Goal: Check status: Check status

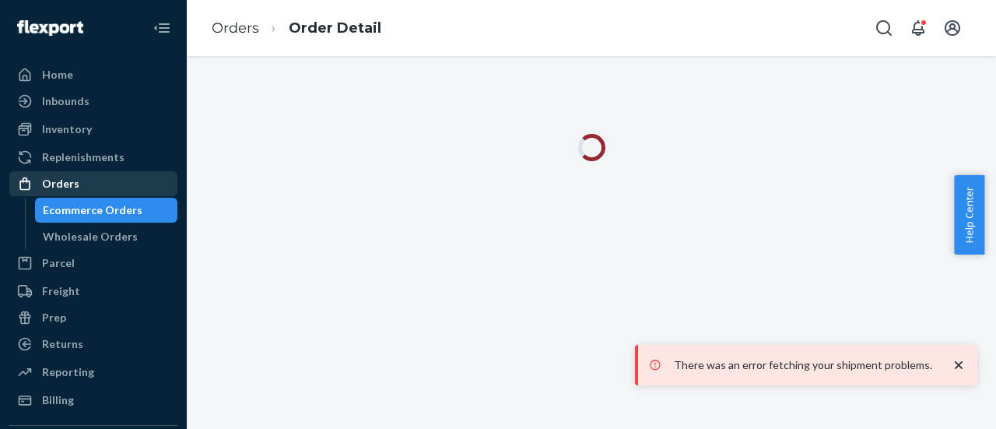
click at [65, 187] on div "Orders" at bounding box center [60, 184] width 37 height 16
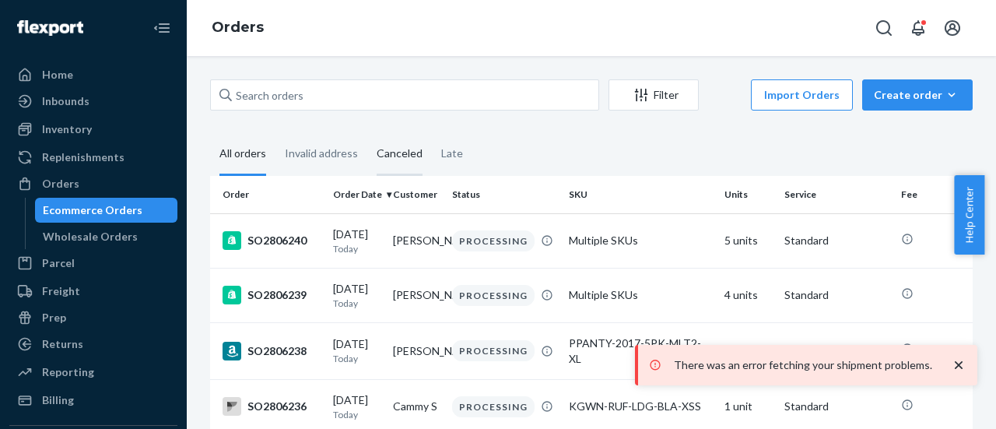
click at [395, 160] on div "Canceled" at bounding box center [400, 154] width 46 height 43
click at [367, 133] on input "Canceled" at bounding box center [367, 133] width 0 height 0
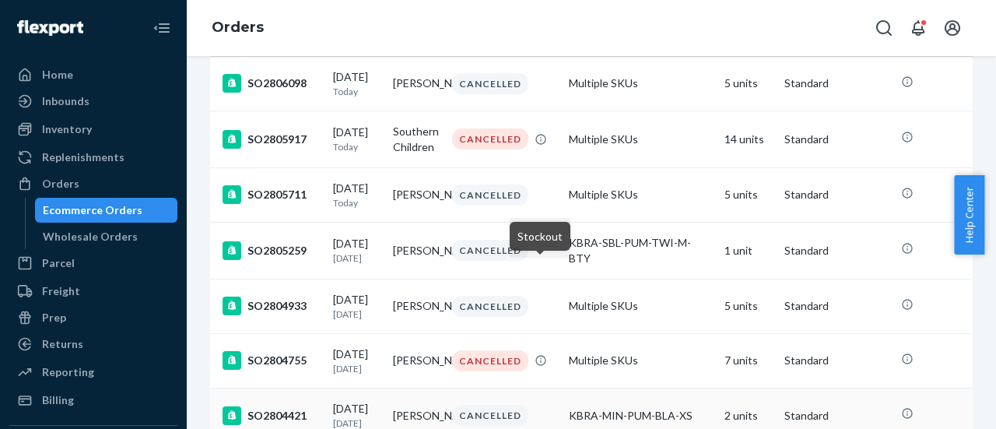
scroll to position [134, 0]
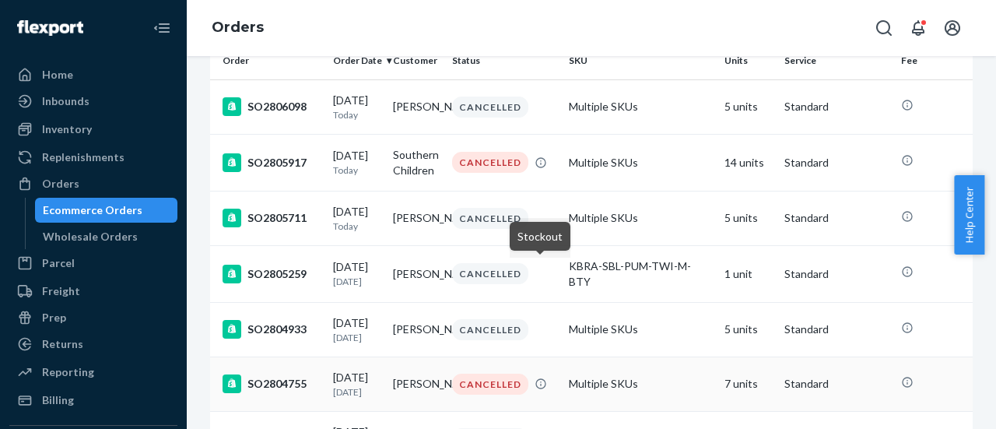
click at [288, 390] on div "SO2804755" at bounding box center [272, 383] width 98 height 19
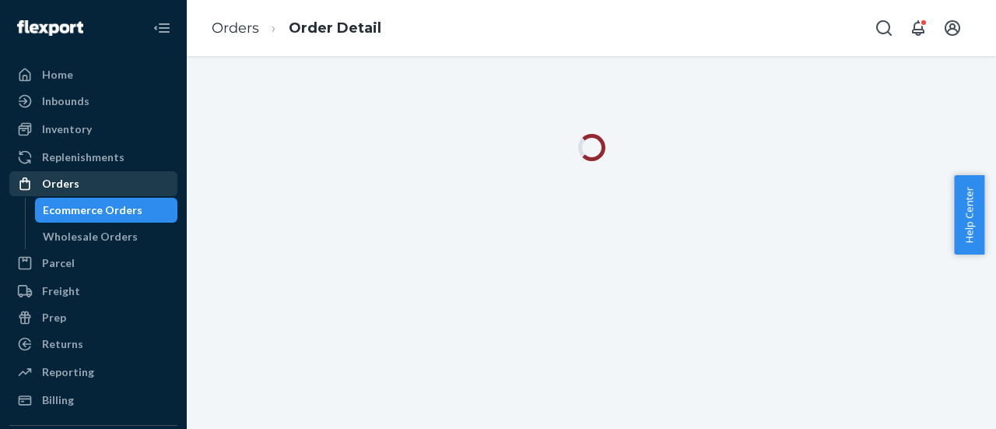
click at [55, 181] on div "Orders" at bounding box center [60, 184] width 37 height 16
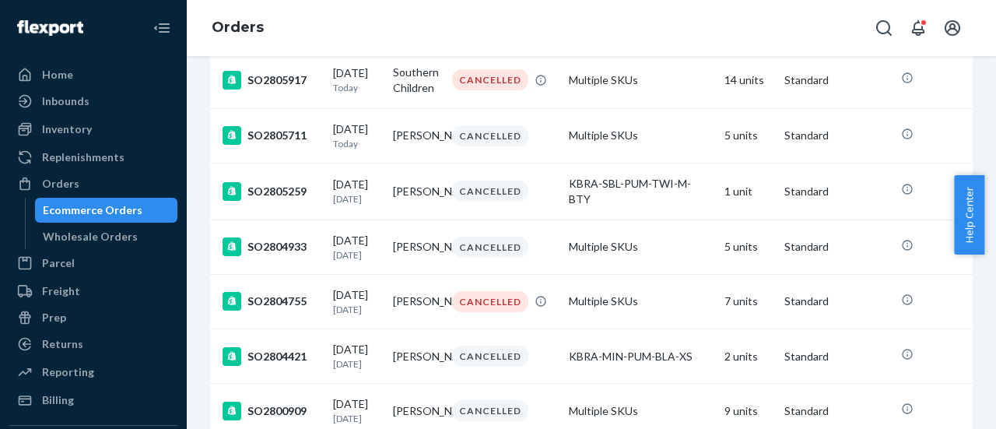
scroll to position [212, 0]
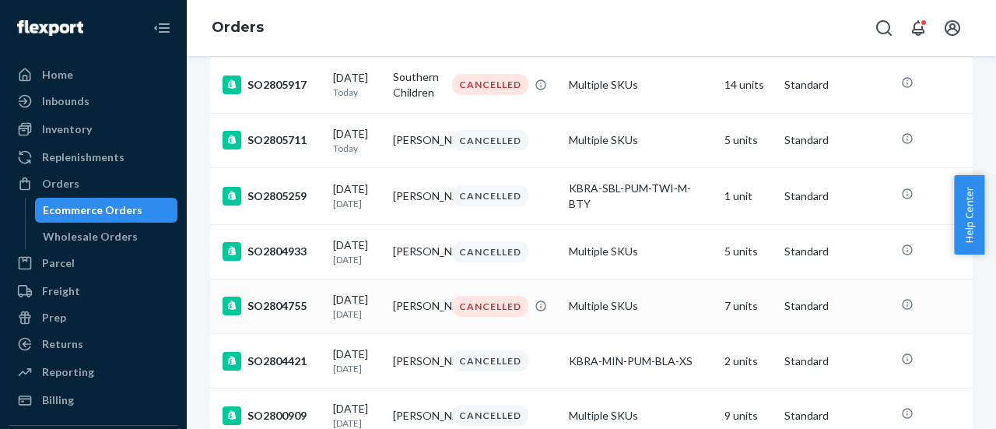
click at [294, 314] on div "SO2804755" at bounding box center [272, 306] width 98 height 19
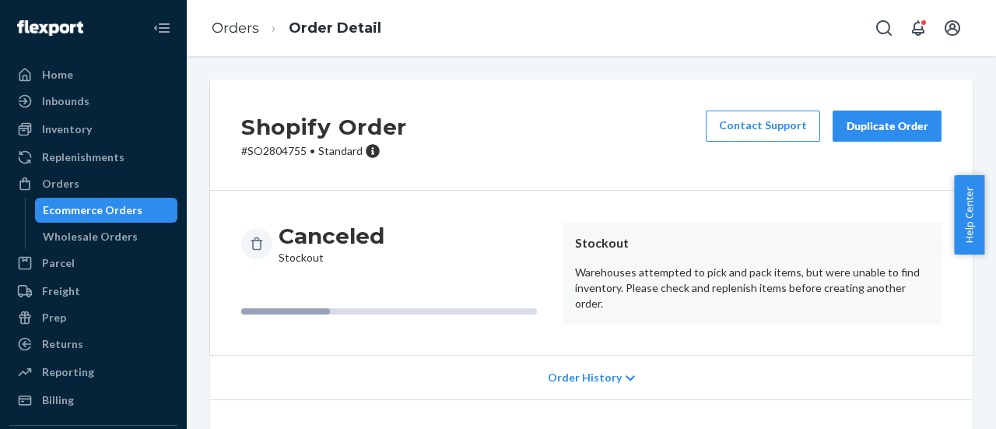
click at [272, 156] on p "# SO2804755 • Standard" at bounding box center [324, 151] width 166 height 16
copy p "SO2804755"
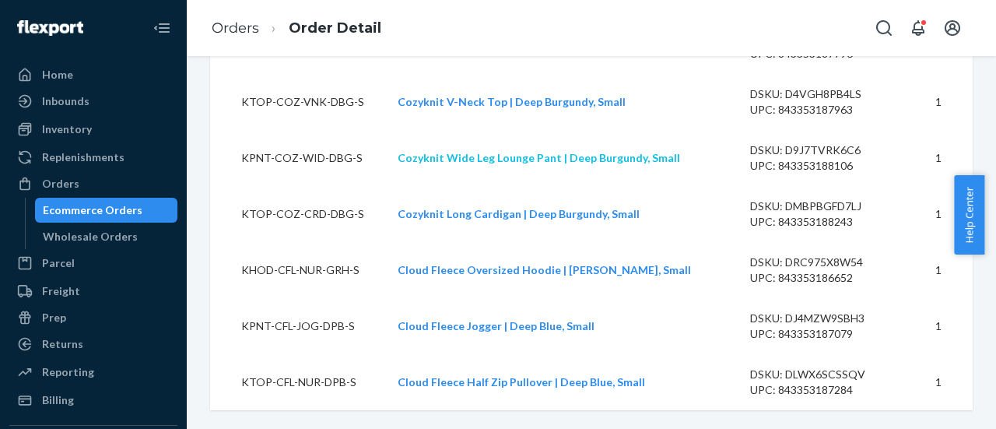
scroll to position [461, 0]
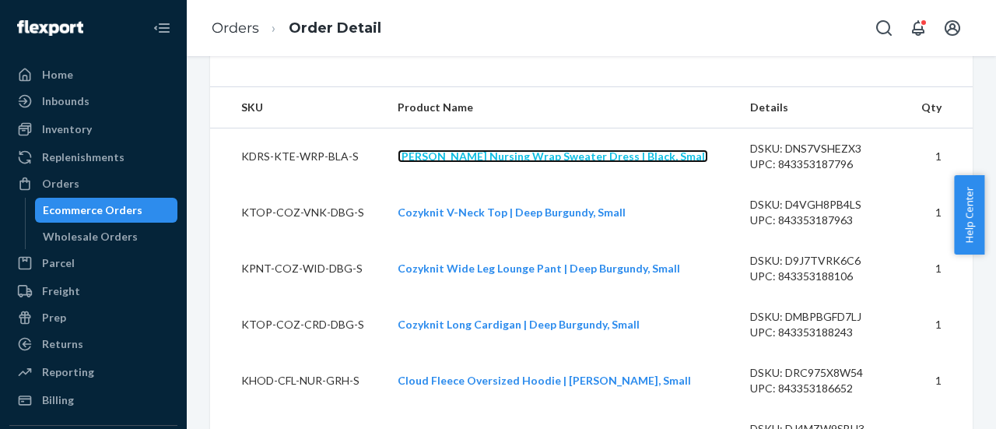
click at [461, 163] on link "Kate Nursing Wrap Sweater Dress | Black, Small" at bounding box center [553, 155] width 311 height 13
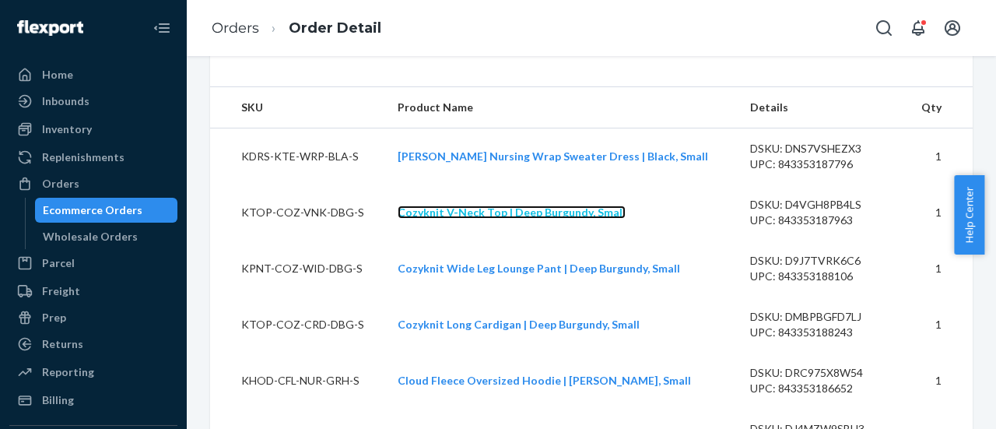
click at [469, 219] on link "Cozyknit V-Neck Top | Deep Burgundy, Small" at bounding box center [512, 211] width 228 height 13
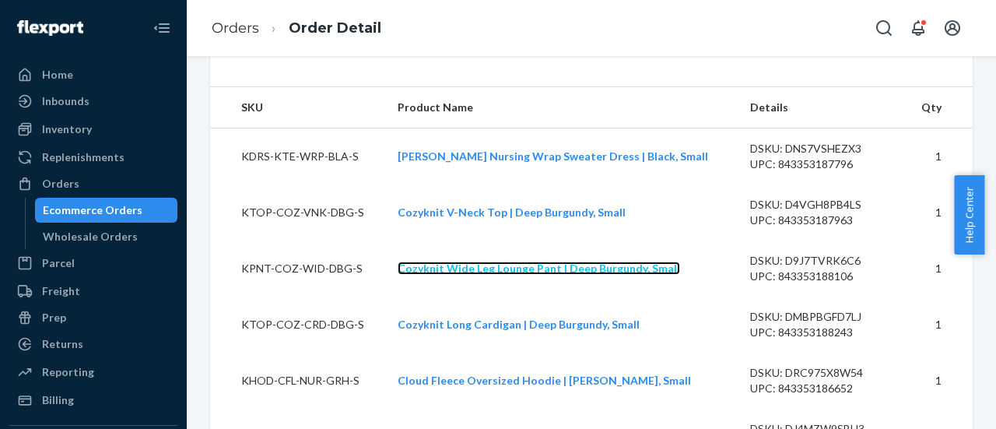
click at [472, 275] on link "Cozyknit Wide Leg Lounge Pant | Deep Burgundy, Small" at bounding box center [539, 268] width 283 height 13
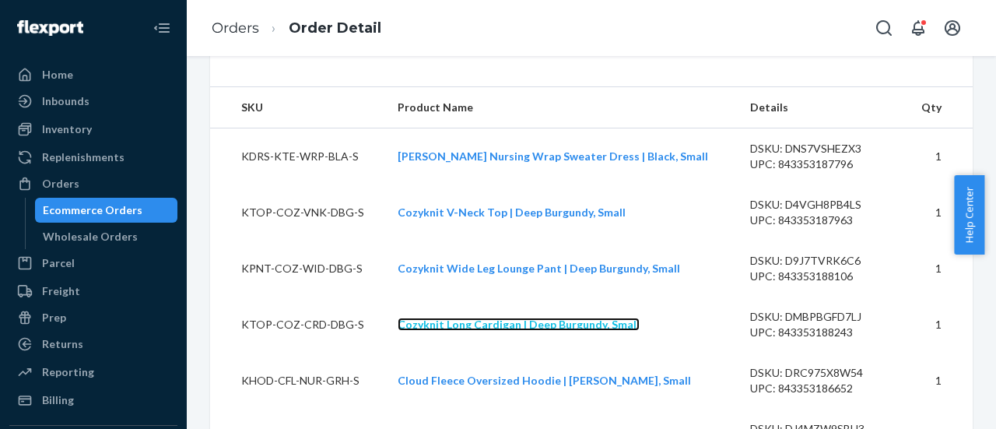
click at [483, 331] on link "Cozyknit Long Cardigan | Deep Burgundy, Small" at bounding box center [519, 324] width 242 height 13
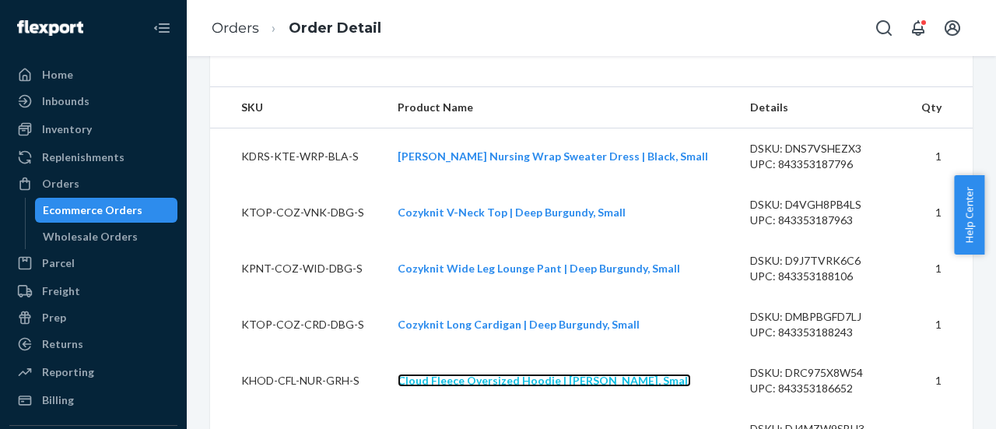
click at [470, 387] on link "Cloud Fleece Oversized Hoodie | Grey Heather, Small" at bounding box center [544, 380] width 293 height 13
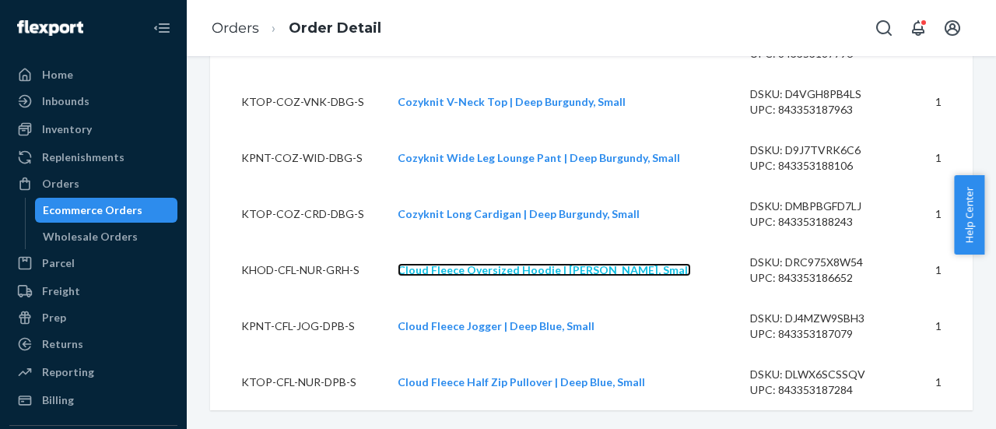
scroll to position [616, 0]
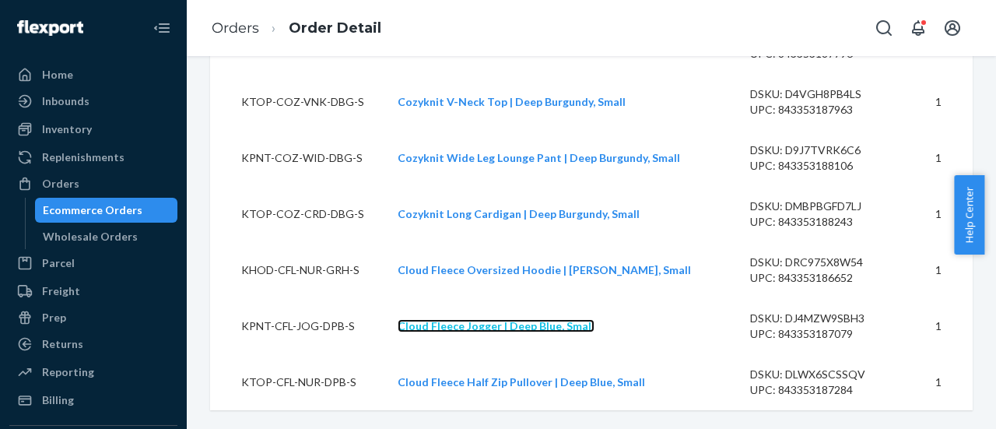
click at [483, 320] on link "Cloud Fleece Jogger | Deep Blue, Small" at bounding box center [496, 325] width 197 height 13
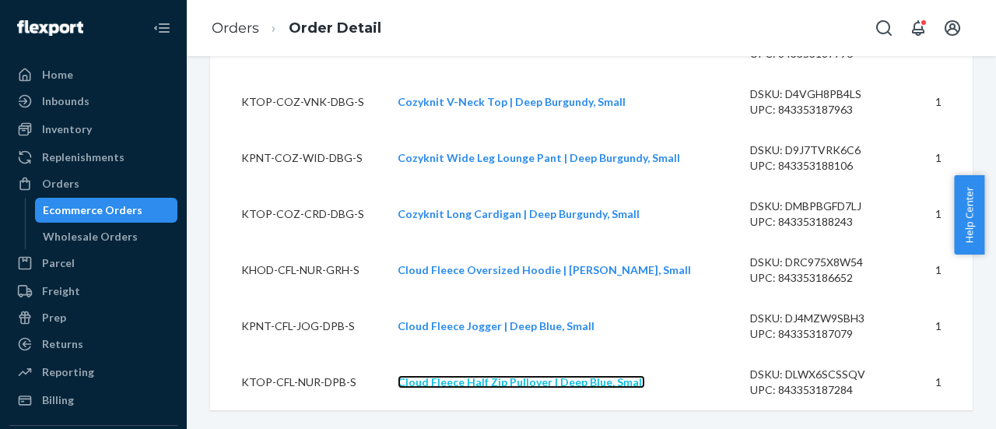
click at [489, 386] on link "Cloud Fleece Half Zip Pullover | Deep Blue, Small" at bounding box center [522, 381] width 248 height 13
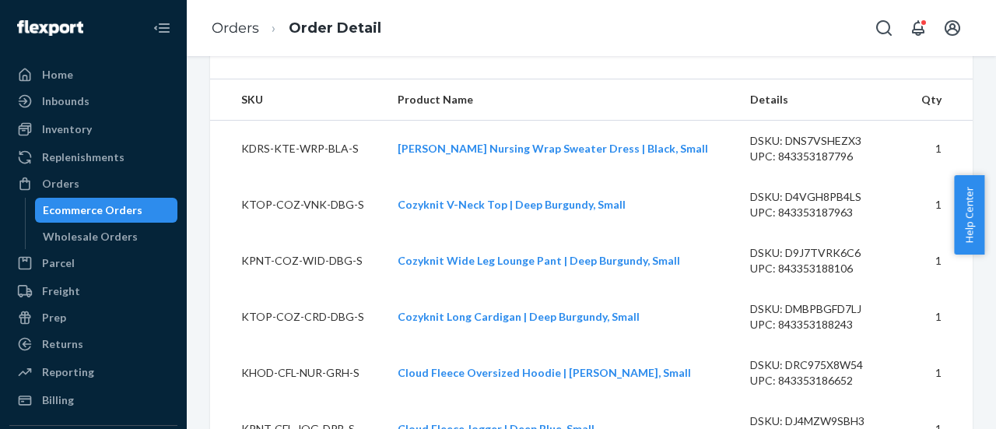
scroll to position [461, 0]
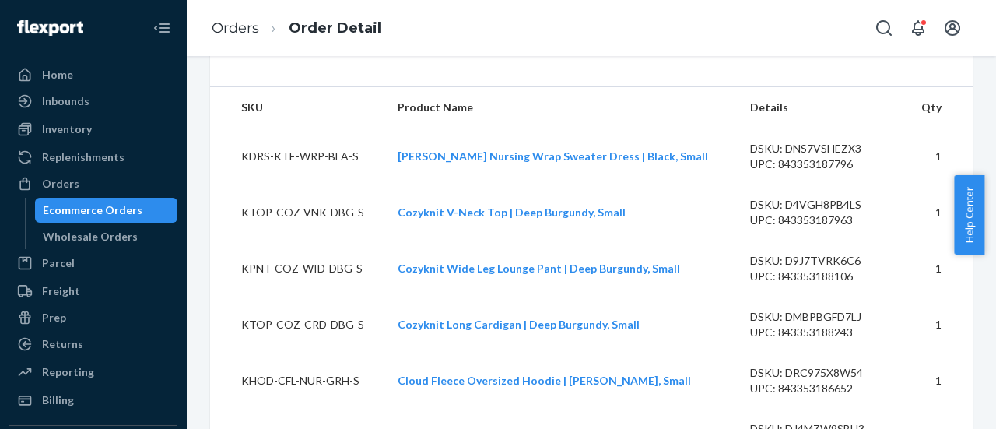
click at [291, 184] on td "KDRS-KTE-WRP-BLA-S" at bounding box center [297, 156] width 175 height 57
copy td "KDRS-KTE-WRP-BLA-S"
click at [320, 241] on td "KTOP-COZ-VNK-DBG-S" at bounding box center [297, 212] width 175 height 56
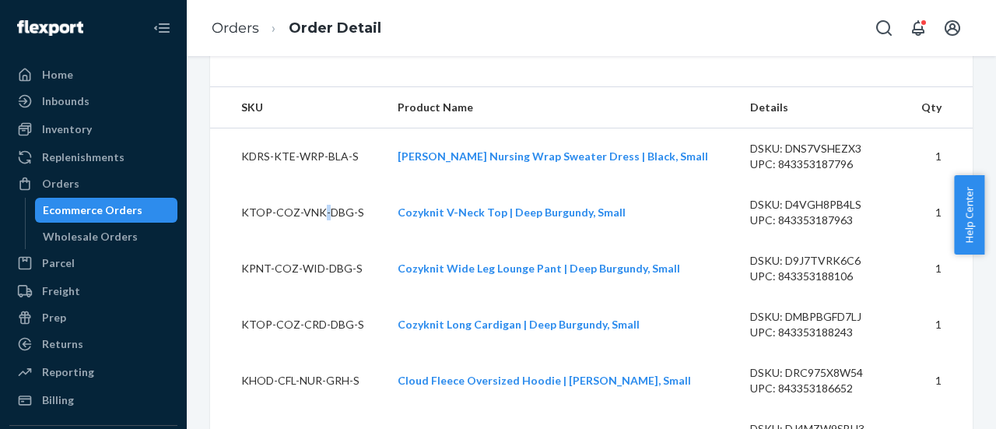
click at [320, 241] on td "KTOP-COZ-VNK-DBG-S" at bounding box center [297, 212] width 175 height 56
copy td "KTOP-COZ-VNK-DBG-S"
click at [325, 297] on td "KPNT-COZ-WID-DBG-S" at bounding box center [297, 269] width 175 height 56
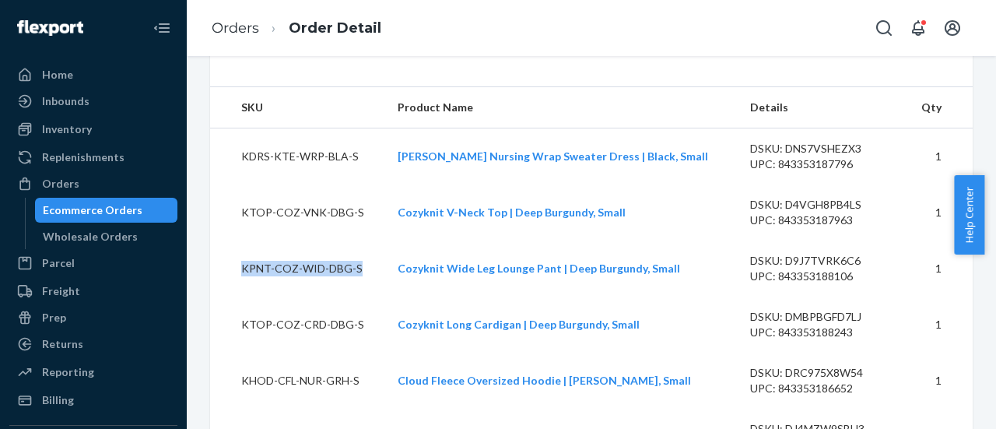
click at [325, 297] on td "KPNT-COZ-WID-DBG-S" at bounding box center [297, 269] width 175 height 56
copy td "KPNT-COZ-WID-DBG-S"
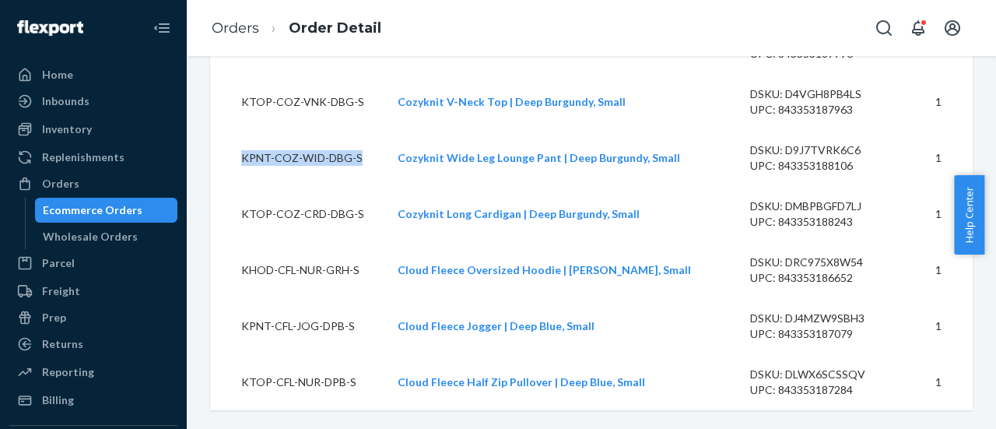
scroll to position [616, 0]
click at [304, 211] on td "KTOP-COZ-CRD-DBG-S" at bounding box center [297, 214] width 175 height 56
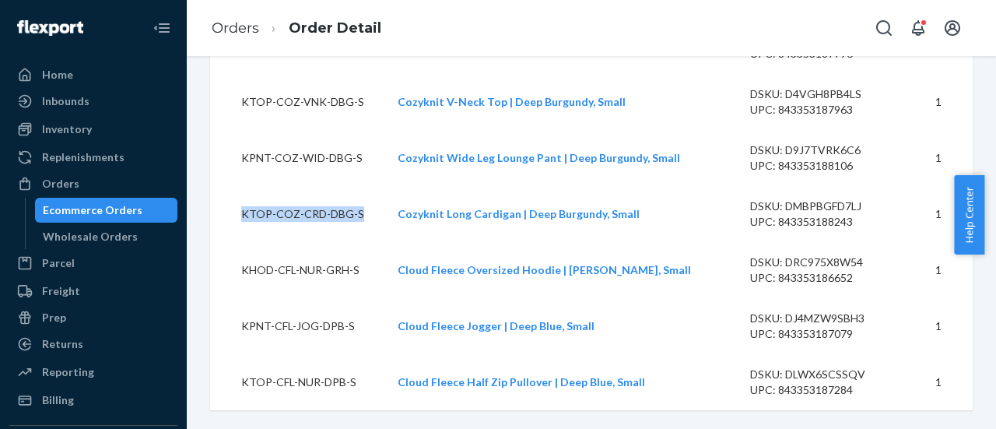
click at [304, 211] on td "KTOP-COZ-CRD-DBG-S" at bounding box center [297, 214] width 175 height 56
copy td "KTOP-COZ-CRD-DBG-S"
click at [276, 274] on td "KHOD-CFL-NUR-GRH-S" at bounding box center [297, 270] width 175 height 56
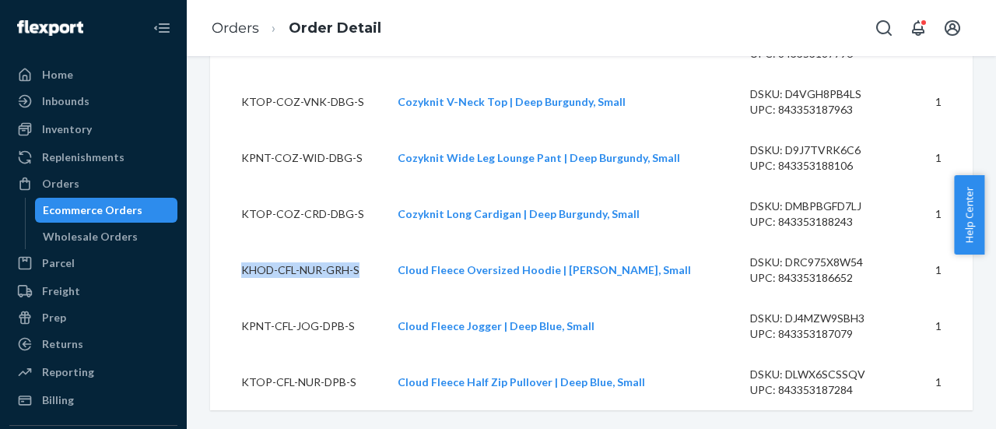
click at [276, 274] on td "KHOD-CFL-NUR-GRH-S" at bounding box center [297, 270] width 175 height 56
copy td "KHOD-CFL-NUR-GRH-S"
click at [262, 335] on td "KPNT-CFL-JOG-DPB-S" at bounding box center [297, 326] width 175 height 56
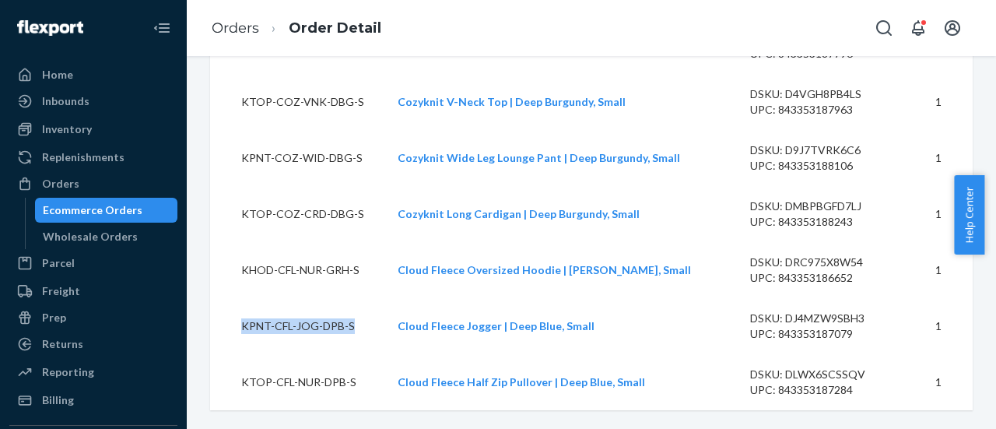
copy td "KPNT-CFL-JOG-DPB-S"
click at [300, 392] on td "KTOP-CFL-NUR-DPB-S" at bounding box center [297, 382] width 175 height 56
copy td "KTOP-CFL-NUR-DPB-S"
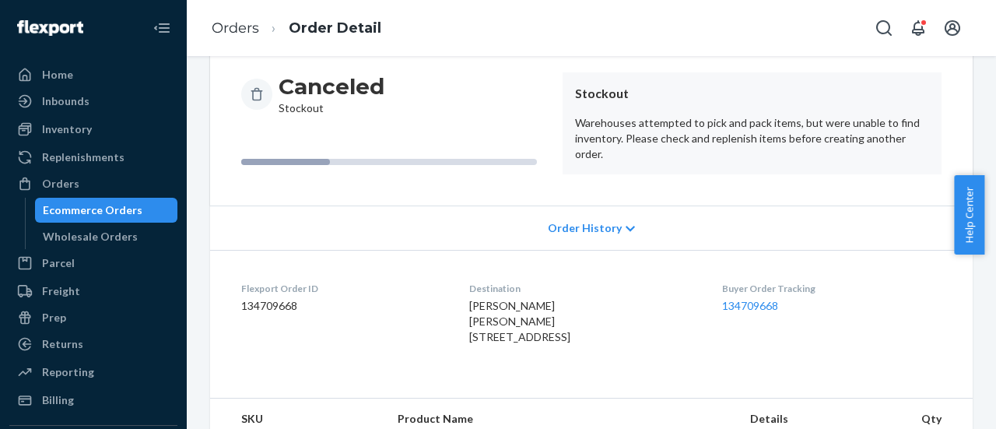
scroll to position [0, 0]
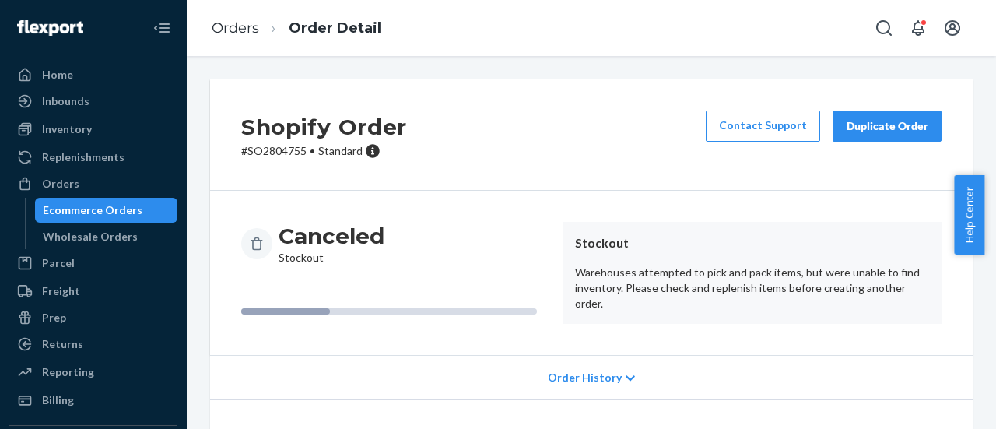
click at [267, 147] on p "# SO2804755 • Standard" at bounding box center [324, 151] width 166 height 16
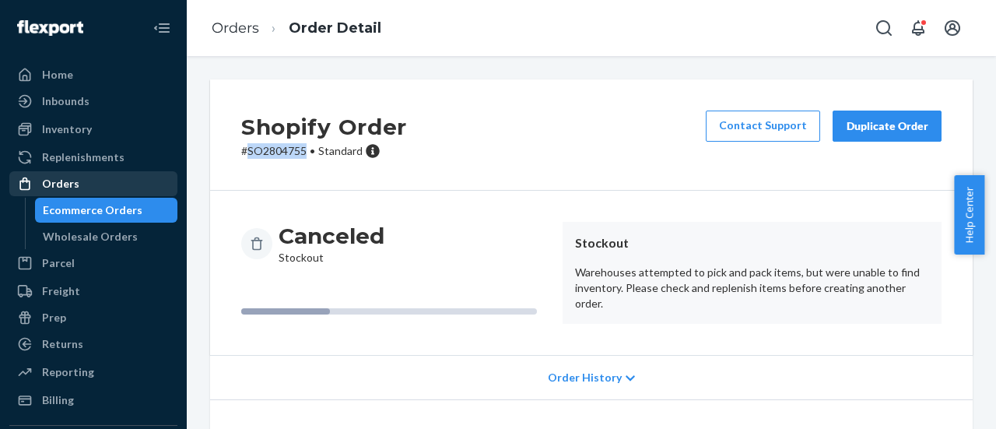
copy p "SO2804755"
click at [87, 180] on div "Orders" at bounding box center [93, 184] width 165 height 22
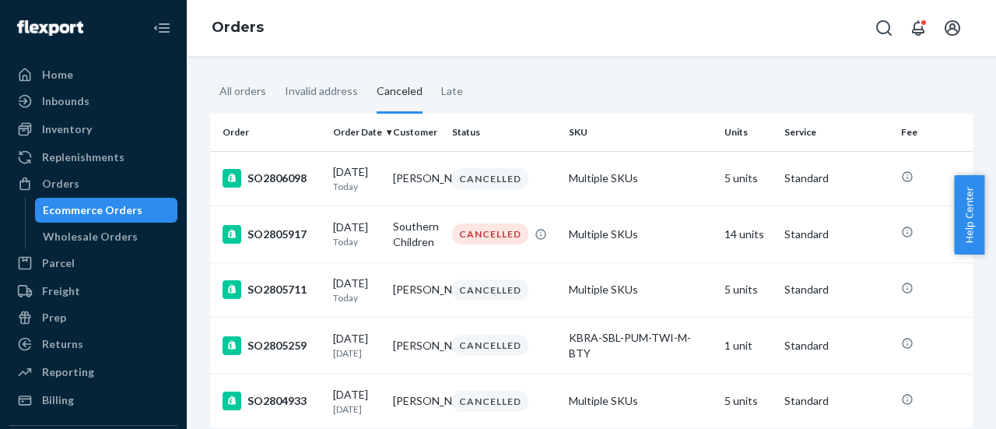
scroll to position [47, 0]
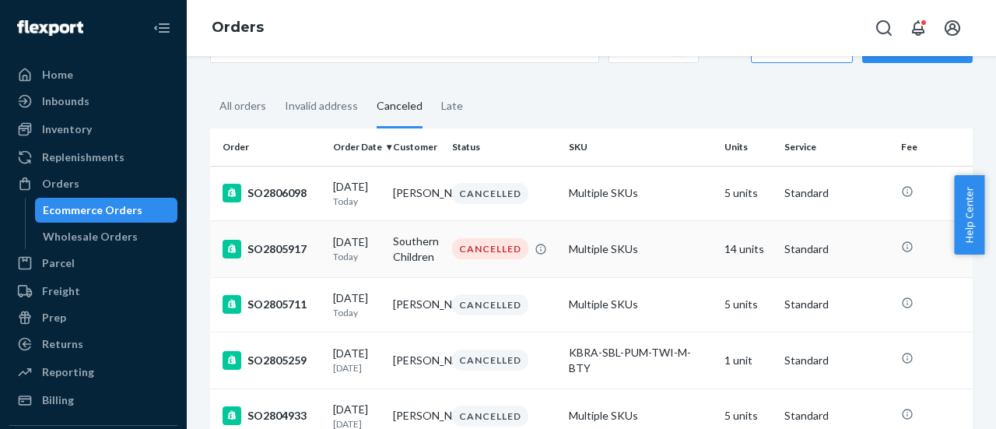
click at [290, 248] on div "SO2805917" at bounding box center [272, 249] width 98 height 19
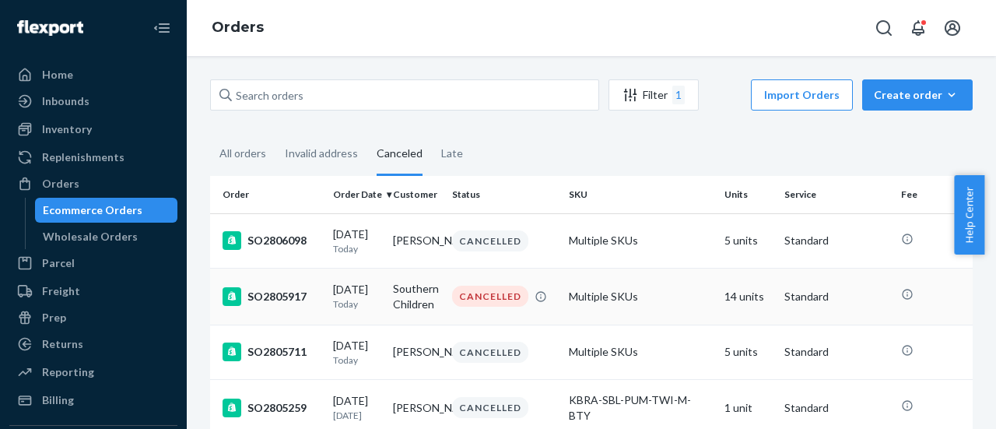
click at [250, 294] on div "SO2805917" at bounding box center [272, 296] width 98 height 19
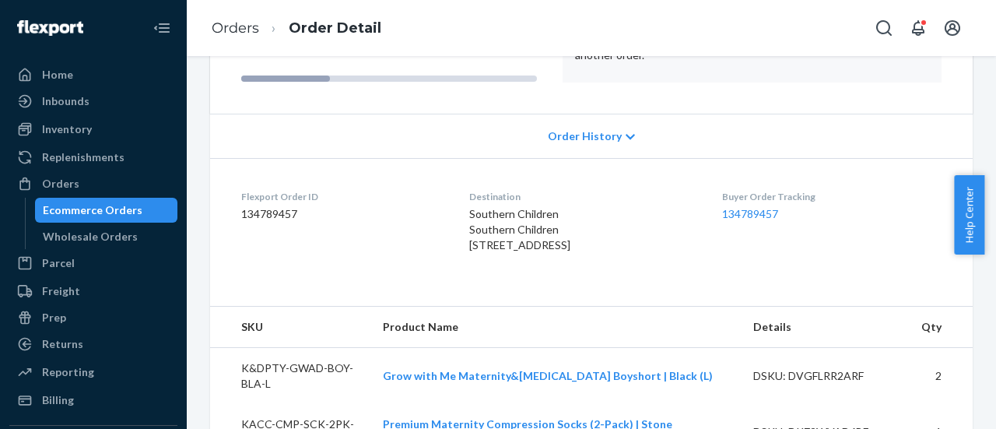
scroll to position [57, 0]
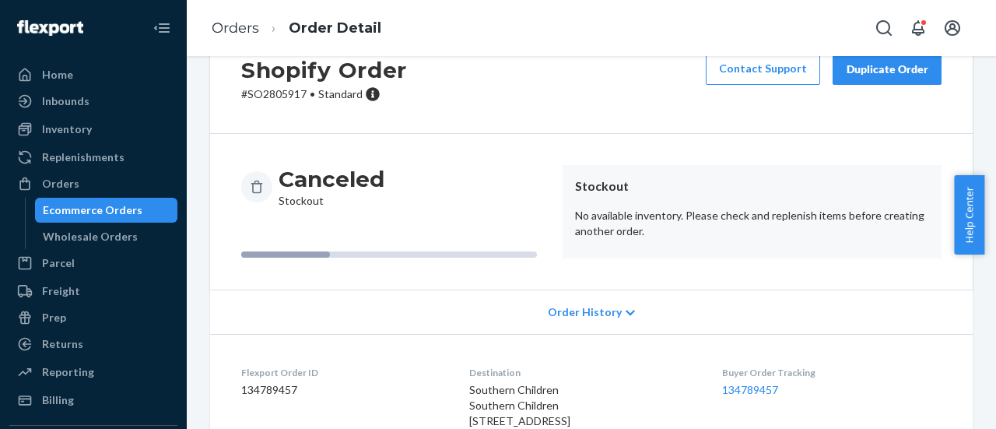
click at [276, 104] on div "Shopify Order # SO2805917 • Standard Contact Support Duplicate Order" at bounding box center [591, 78] width 763 height 111
click at [276, 103] on div "Shopify Order # SO2805917 • Standard Contact Support Duplicate Order" at bounding box center [591, 78] width 763 height 111
copy p "SO2805917"
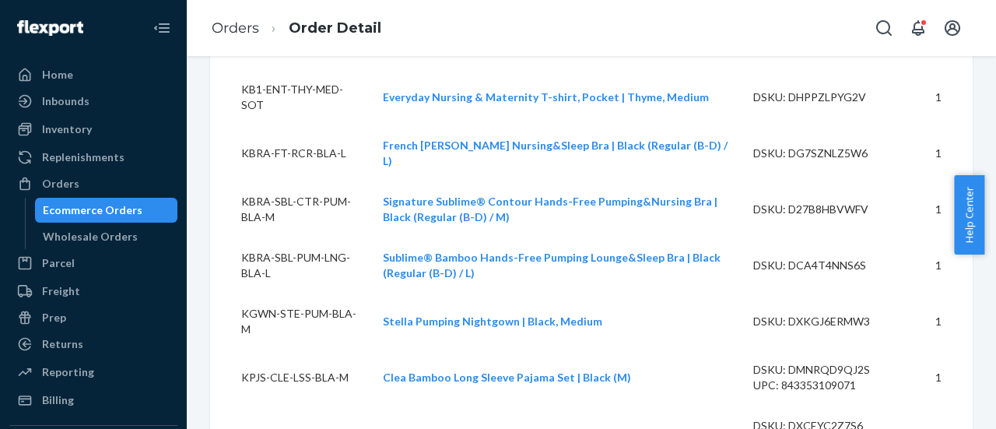
scroll to position [524, 0]
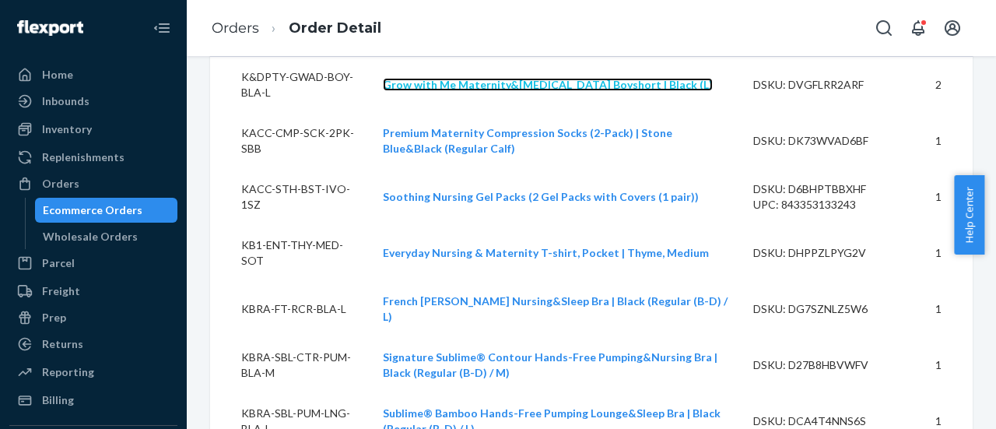
click at [442, 91] on link "Grow with Me Maternity&Postpartum Boyshort | Black (L)" at bounding box center [548, 84] width 330 height 13
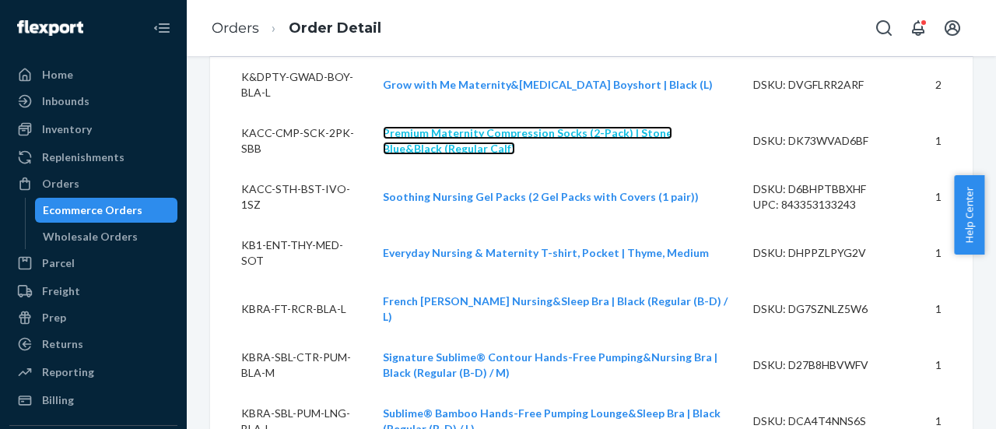
click at [452, 155] on link "Premium Maternity Compression Socks (2-Pack) | Stone Blue&Black (Regular Calf)" at bounding box center [528, 140] width 290 height 29
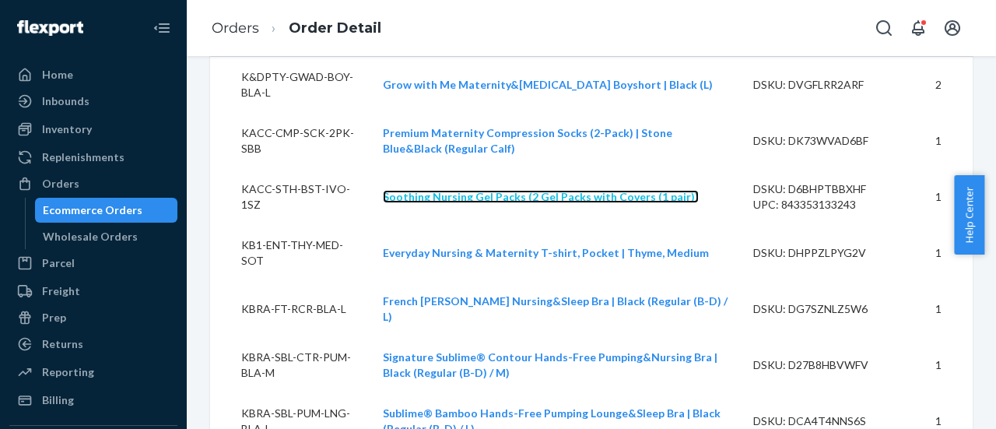
click at [473, 203] on link "Soothing Nursing Gel Packs (2 Gel Packs with Covers (1 pair))" at bounding box center [541, 196] width 316 height 13
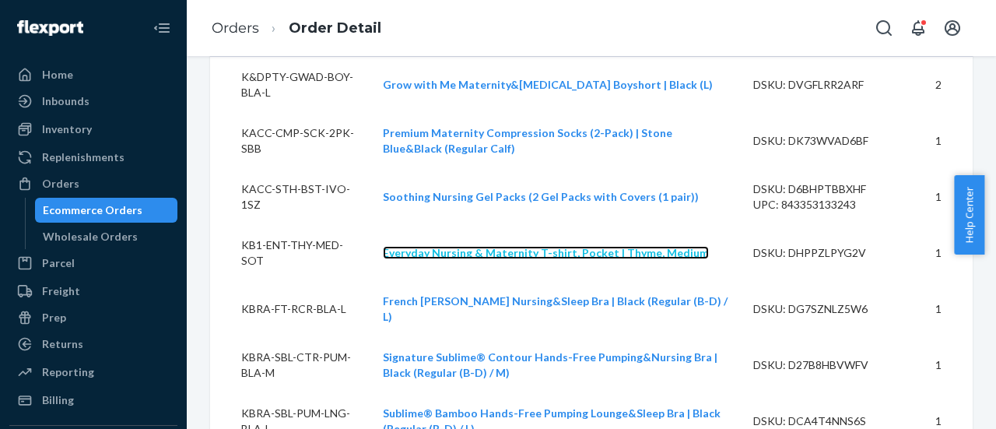
click at [464, 259] on link "Everyday Nursing & Maternity T-shirt, Pocket | Thyme, Medium" at bounding box center [546, 252] width 326 height 13
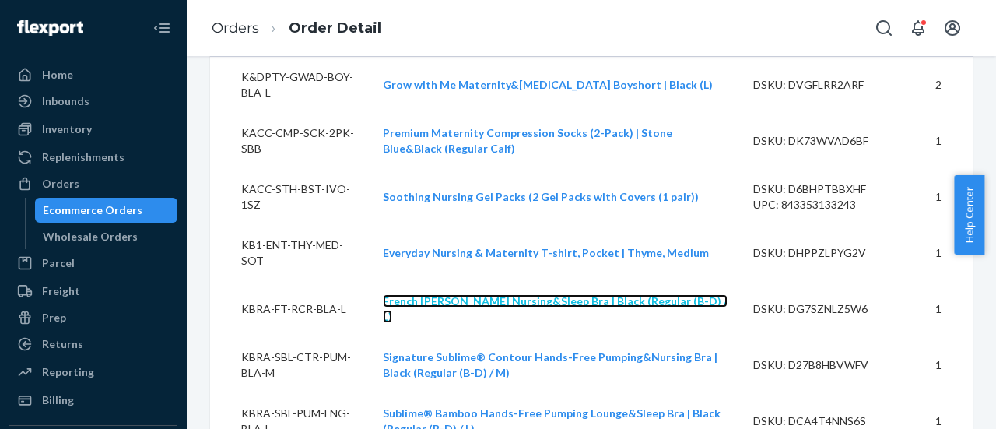
click at [472, 323] on link "French Terry Racerback Nursing&Sleep Bra | Black (Regular (B-D) / L)" at bounding box center [555, 308] width 345 height 29
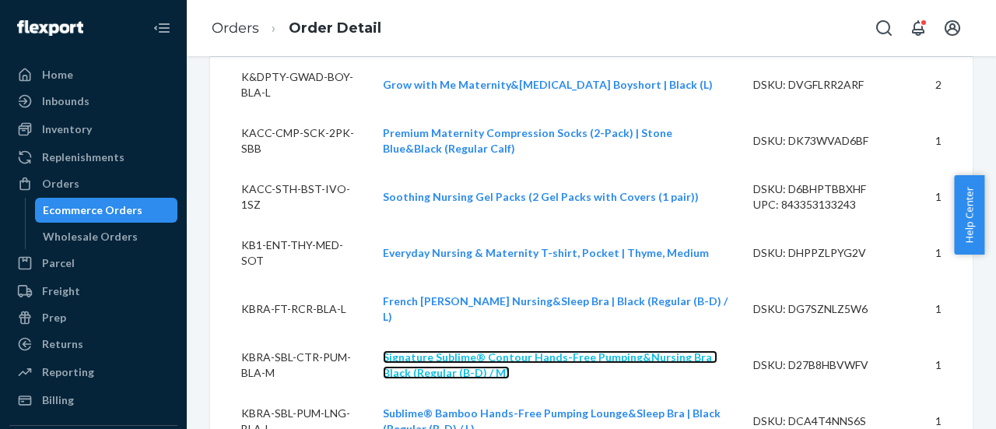
click at [467, 370] on link "Signature Sublime® Contour Hands-Free Pumping&Nursing Bra | Black (Regular (B-D…" at bounding box center [550, 364] width 335 height 29
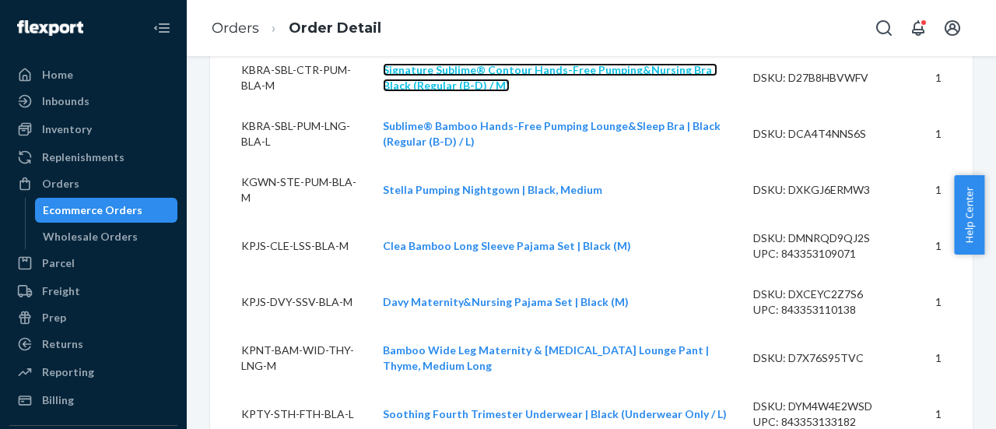
scroll to position [835, 0]
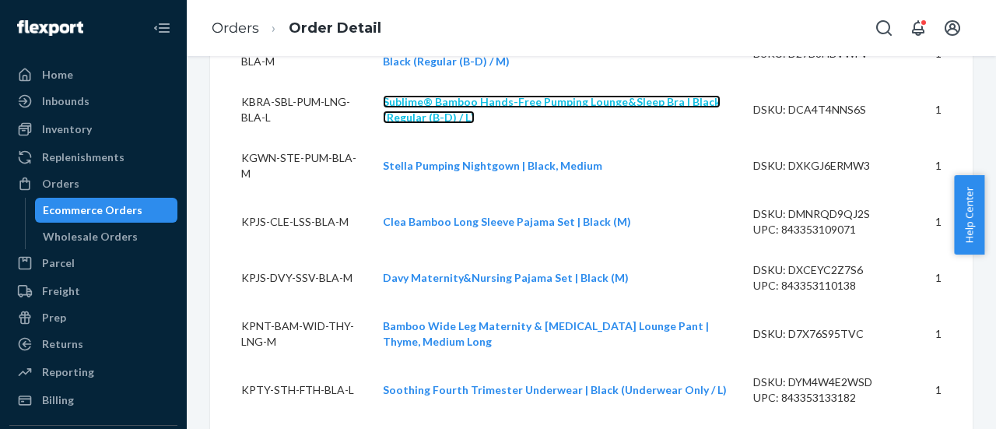
click at [450, 113] on link "Sublime® Bamboo Hands-Free Pumping Lounge&Sleep Bra | Black (Regular (B-D) / L)" at bounding box center [552, 109] width 338 height 29
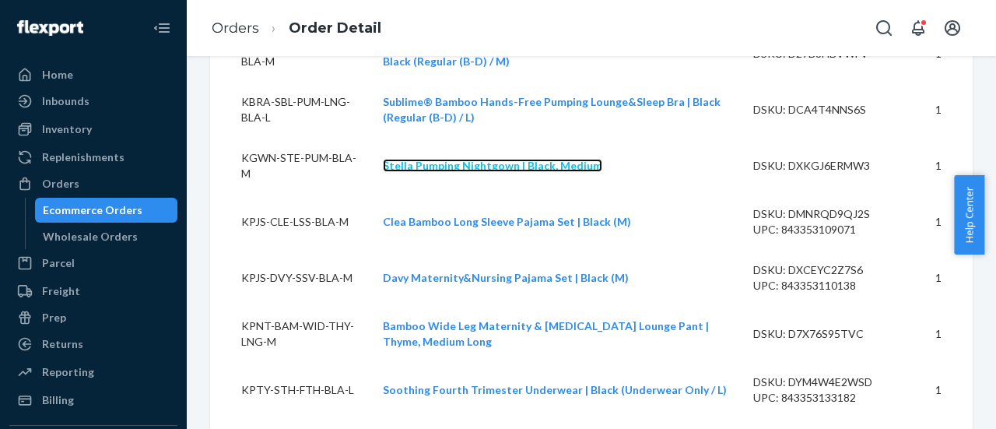
click at [455, 172] on link "Stella Pumping Nightgown | Black, Medium" at bounding box center [493, 165] width 220 height 13
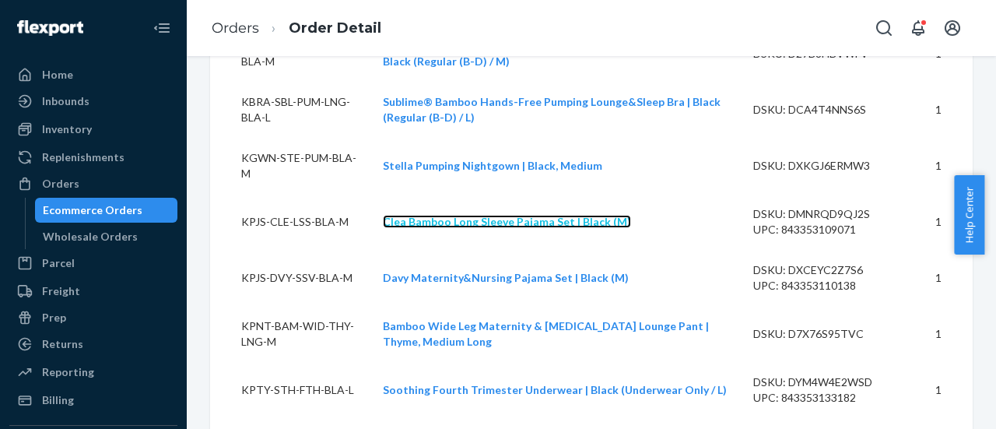
click at [456, 228] on link "Clea Bamboo Long Sleeve Pajama Set | Black (M)" at bounding box center [507, 221] width 248 height 13
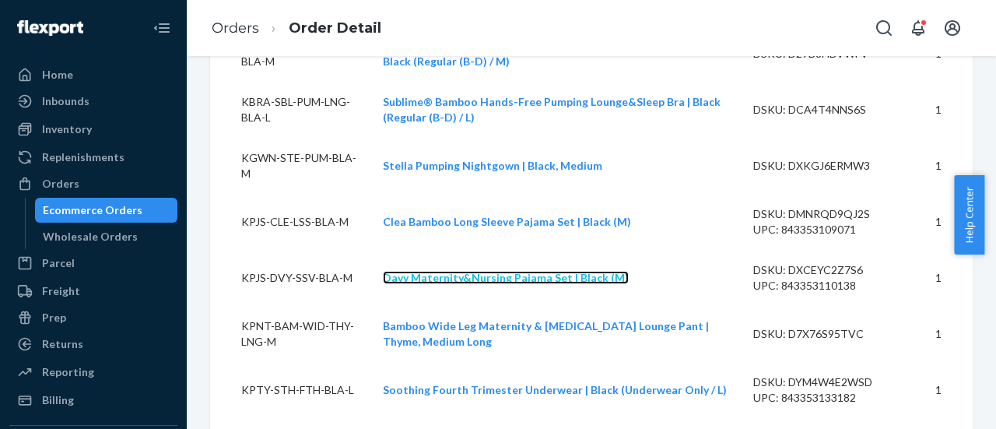
click at [464, 284] on link "Davy Maternity&Nursing Pajama Set | Black (M)" at bounding box center [506, 277] width 246 height 13
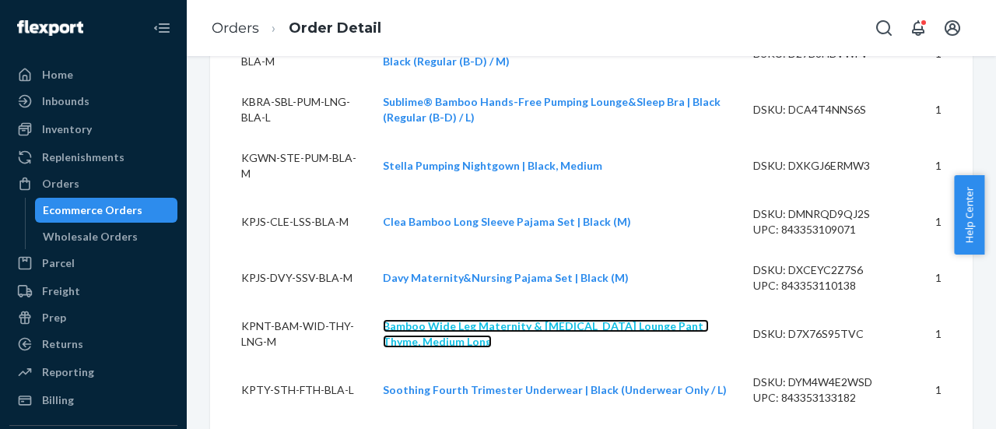
click at [465, 339] on link "Bamboo Wide Leg Maternity & Postpartum Lounge Pant | Thyme, Medium Long" at bounding box center [546, 333] width 326 height 29
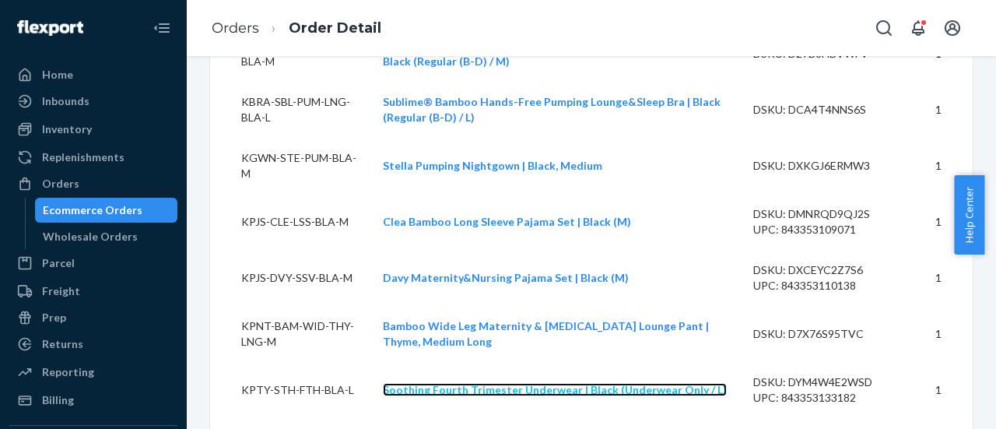
click at [451, 396] on link "Soothing Fourth Trimester Underwear | Black (Underwear Only / L)" at bounding box center [555, 389] width 344 height 13
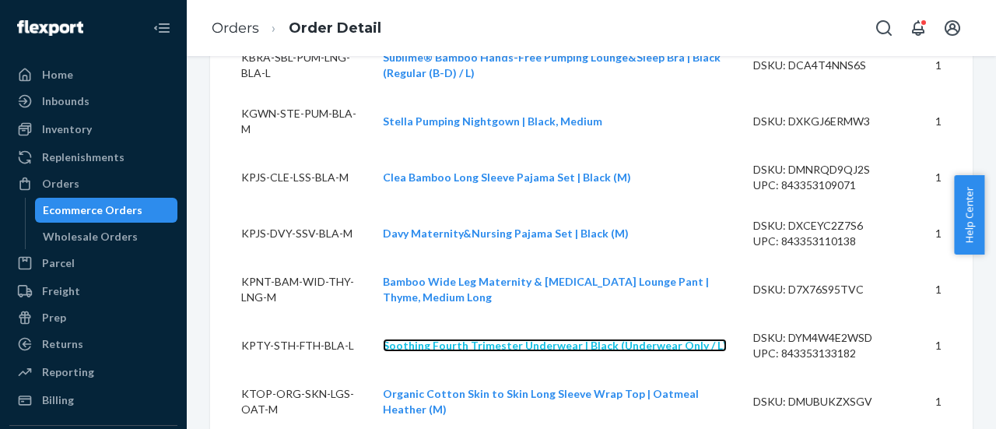
scroll to position [913, 0]
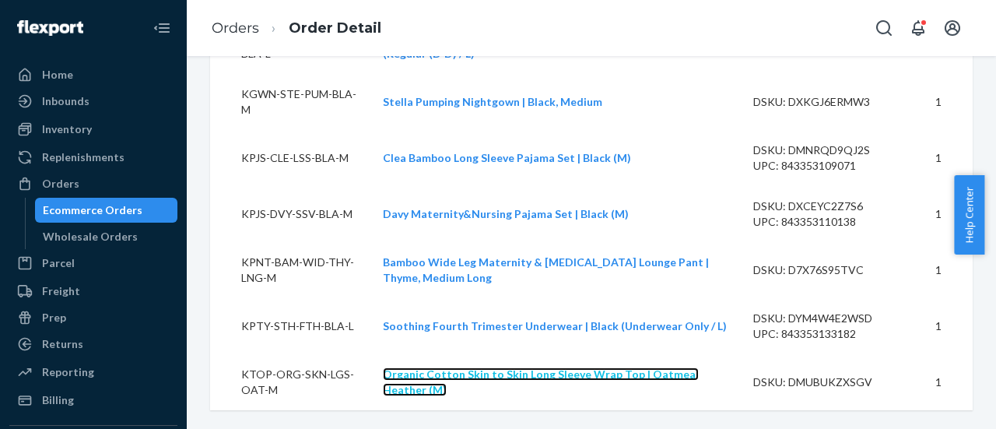
click at [456, 378] on link "Organic Cotton Skin to Skin Long Sleeve Wrap Top | Oatmeal Heather (M)" at bounding box center [541, 381] width 316 height 29
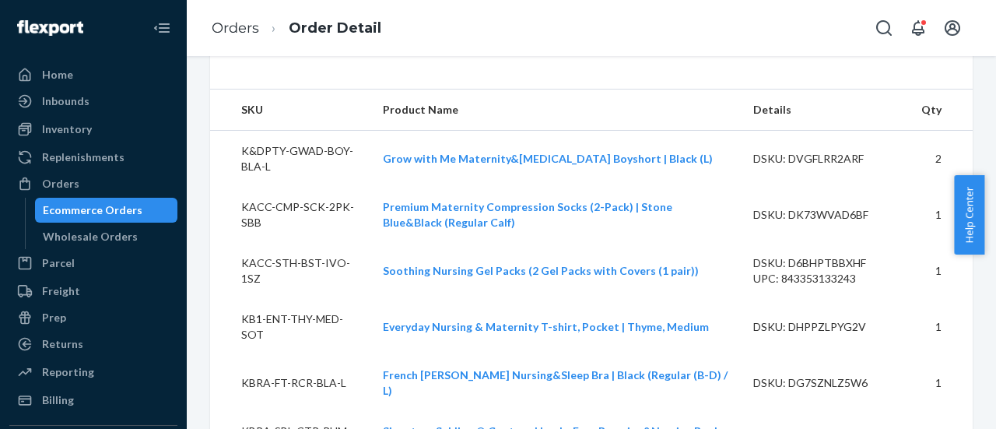
scroll to position [446, 0]
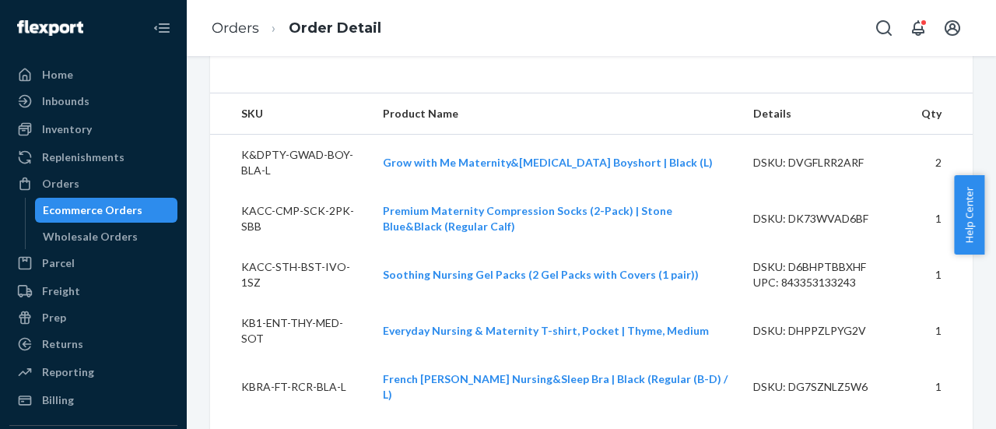
click at [269, 184] on td "K&DPTY-GWAD-BOY-BLA-L" at bounding box center [290, 163] width 160 height 57
click at [318, 243] on td "KACC-CMP-SCK-2PK-SBB" at bounding box center [290, 219] width 160 height 56
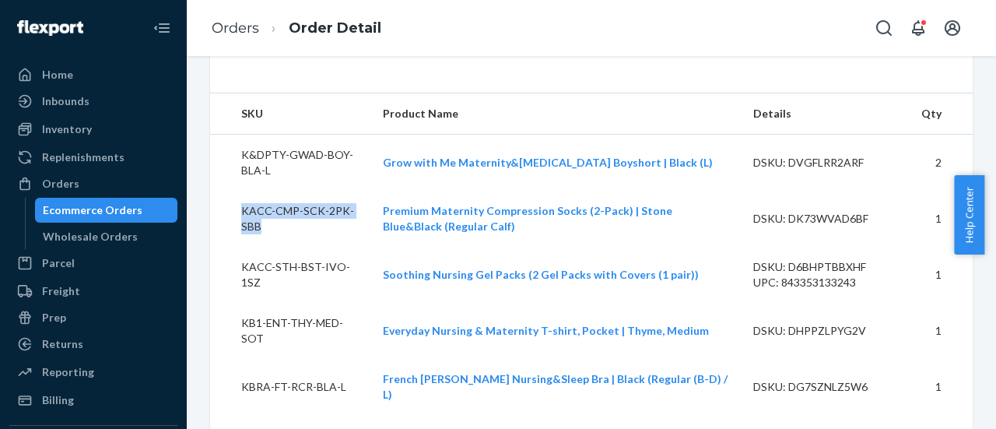
click at [318, 243] on td "KACC-CMP-SCK-2PK-SBB" at bounding box center [290, 219] width 160 height 56
click at [280, 300] on td "KACC-STH-BST-IVO-1SZ" at bounding box center [290, 275] width 160 height 56
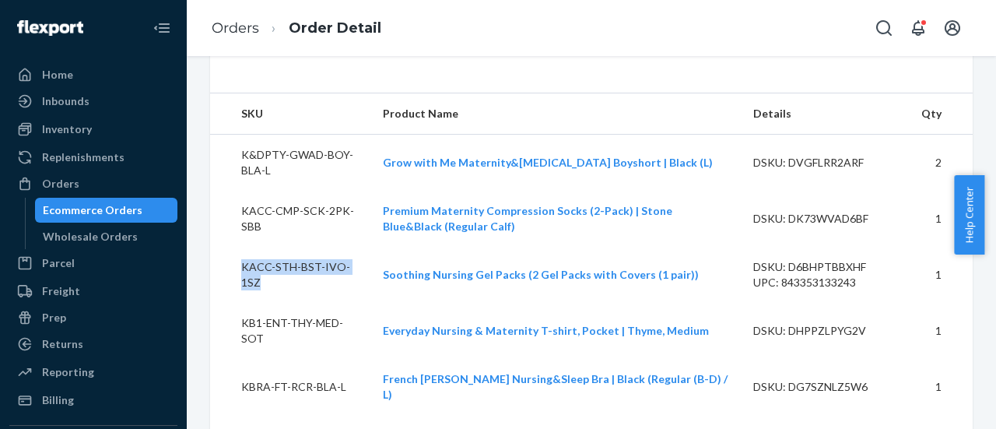
click at [280, 300] on td "KACC-STH-BST-IVO-1SZ" at bounding box center [290, 275] width 160 height 56
click at [294, 357] on td "KB1-ENT-THY-MED-SOT" at bounding box center [290, 331] width 160 height 56
click at [296, 357] on td "KB1-ENT-THY-MED-SOT" at bounding box center [290, 331] width 160 height 56
click at [283, 357] on td "KB1-ENT-THY-MED-SOT" at bounding box center [290, 331] width 160 height 56
click at [282, 357] on td "KB1-ENT-THY-MED-SOT" at bounding box center [290, 331] width 160 height 56
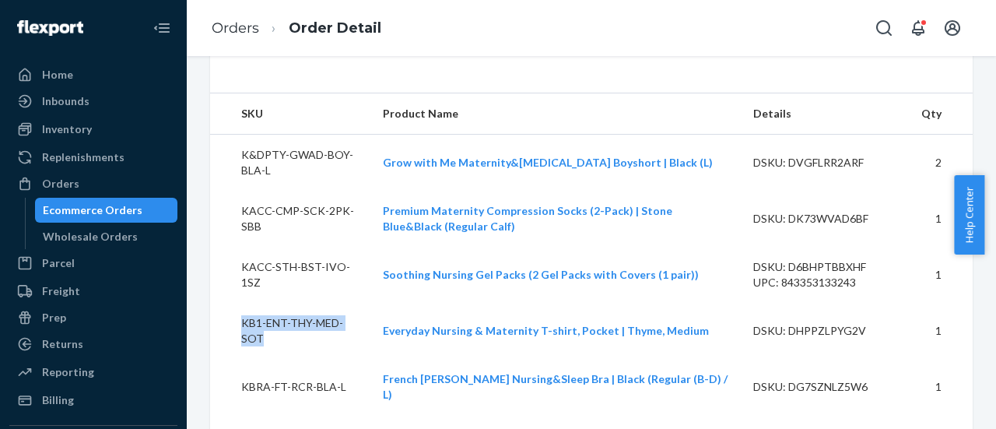
click at [282, 357] on td "KB1-ENT-THY-MED-SOT" at bounding box center [290, 331] width 160 height 56
click at [299, 409] on td "KBRA-FT-RCR-BLA-L" at bounding box center [290, 387] width 160 height 56
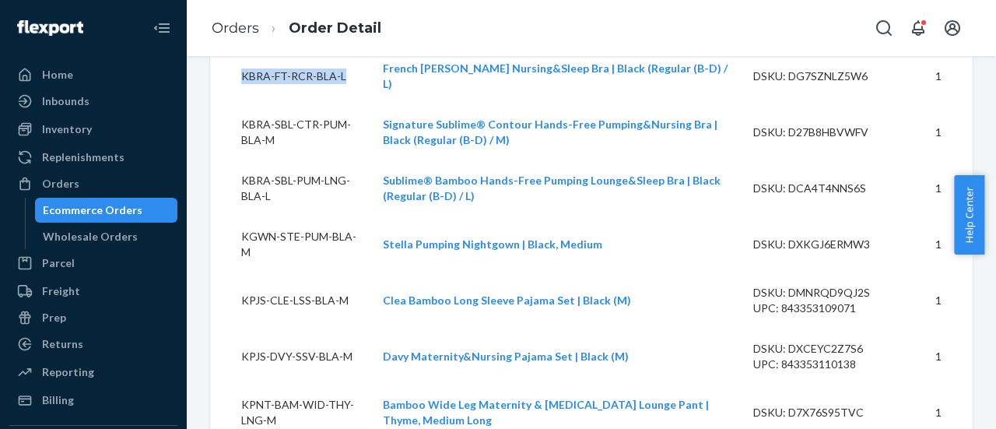
scroll to position [757, 0]
click at [286, 133] on td "KBRA-SBL-CTR-PUM-BLA-M" at bounding box center [290, 132] width 160 height 56
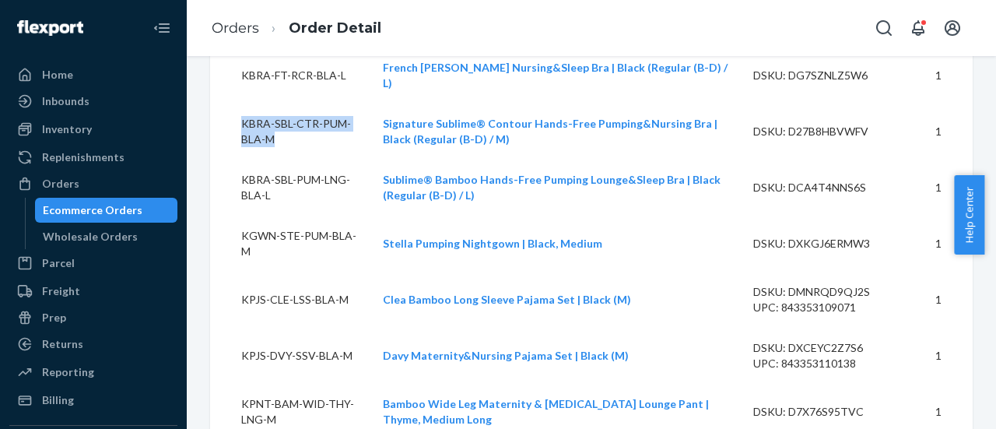
click at [286, 133] on td "KBRA-SBL-CTR-PUM-BLA-M" at bounding box center [290, 132] width 160 height 56
click at [293, 194] on td "KBRA-SBL-PUM-LNG-BLA-L" at bounding box center [290, 188] width 160 height 56
click at [300, 248] on td "KGWN-STE-PUM-BLA-M" at bounding box center [290, 244] width 160 height 56
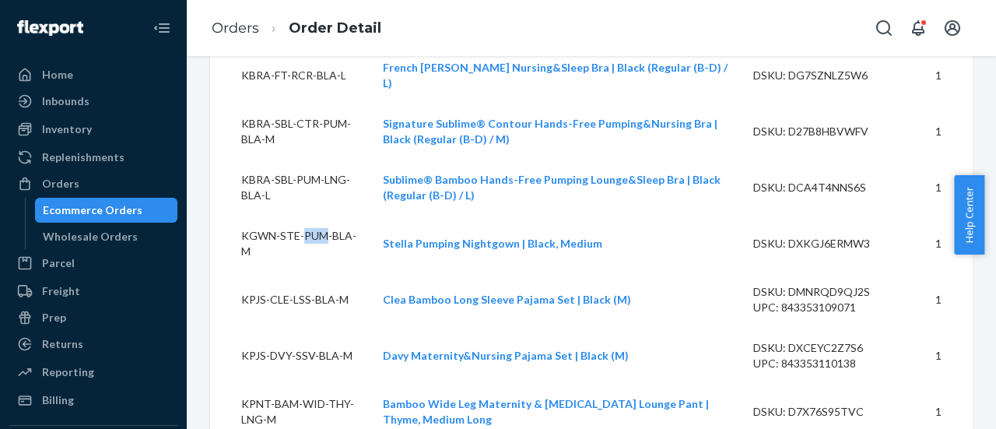
click at [300, 248] on td "KGWN-STE-PUM-BLA-M" at bounding box center [290, 244] width 160 height 56
click at [291, 313] on td "KPJS-CLE-LSS-BLA-M" at bounding box center [290, 300] width 160 height 56
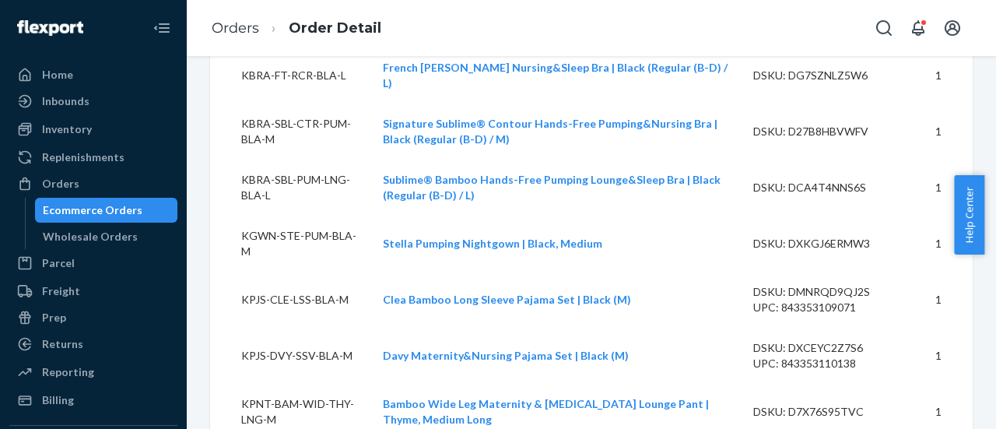
click at [288, 373] on td "KPJS-DVY-SSV-BLA-M" at bounding box center [290, 356] width 160 height 56
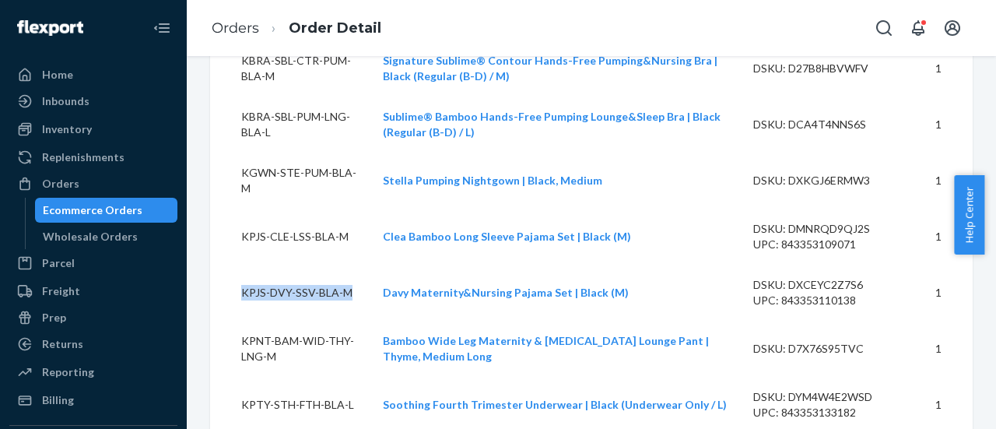
scroll to position [913, 0]
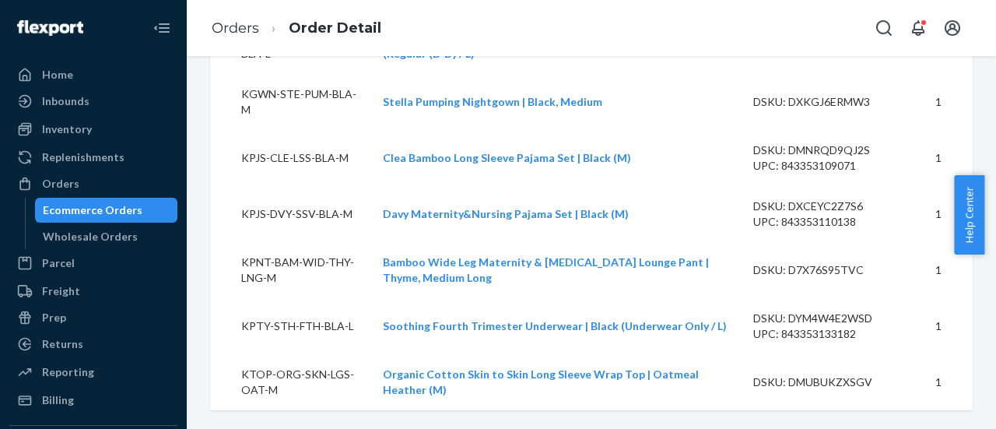
click at [285, 264] on td "KPNT-BAM-WID-THY-LNG-M" at bounding box center [290, 270] width 160 height 56
click at [284, 326] on td "KPTY-STH-FTH-BLA-L" at bounding box center [290, 326] width 160 height 56
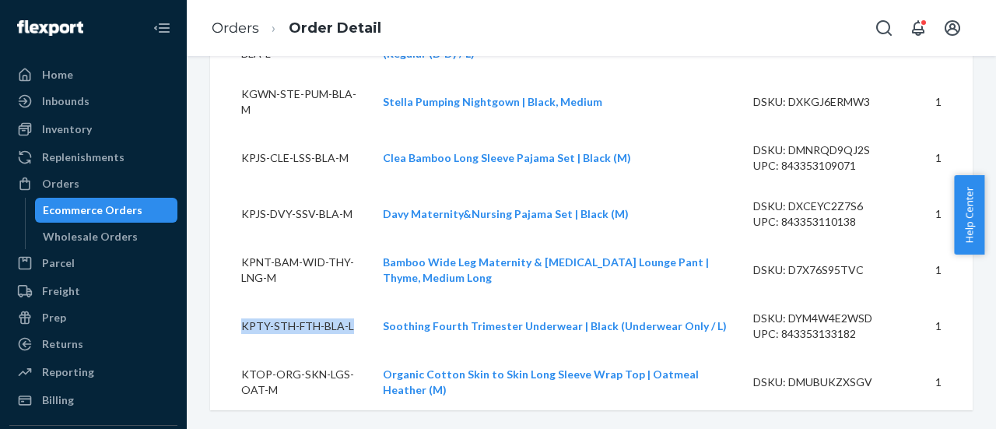
click at [284, 326] on td "KPTY-STH-FTH-BLA-L" at bounding box center [290, 326] width 160 height 56
click at [268, 375] on td "KTOP-ORG-SKN-LGS-OAT-M" at bounding box center [290, 382] width 160 height 56
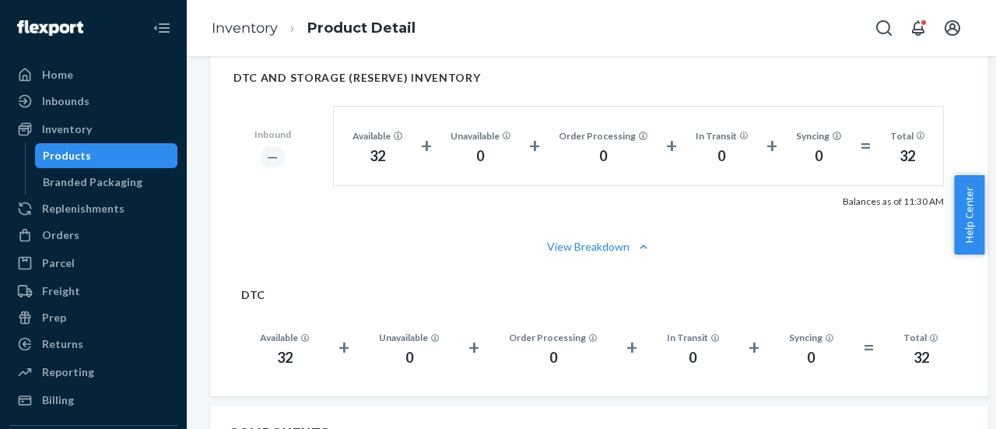
scroll to position [934, 0]
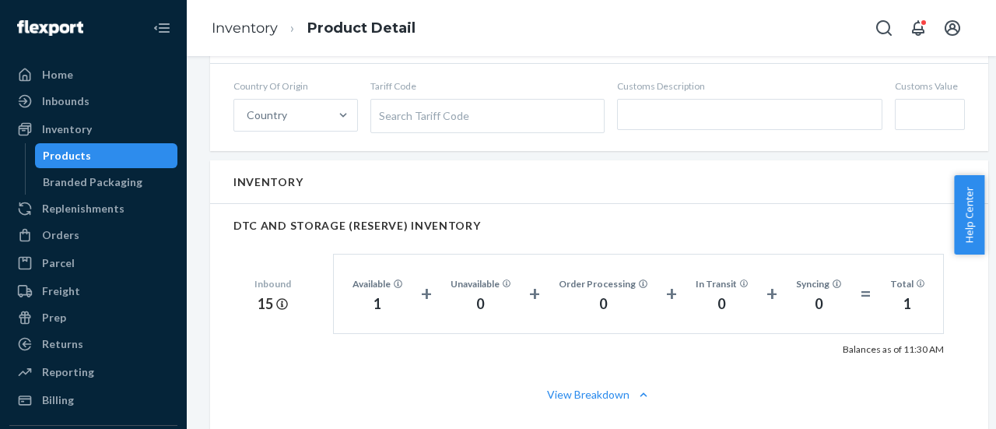
scroll to position [934, 0]
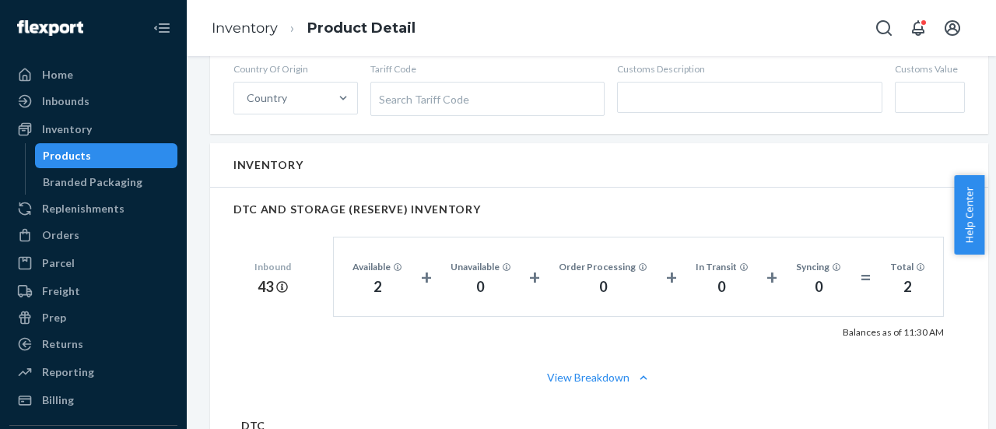
scroll to position [934, 0]
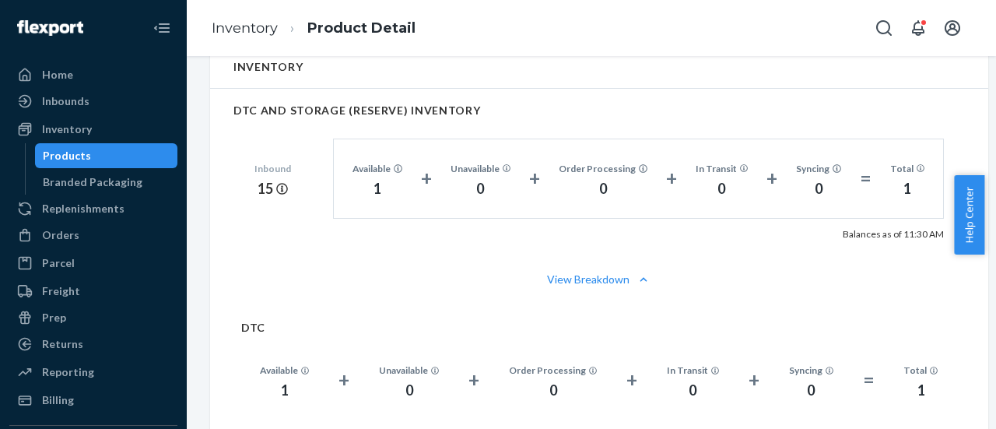
scroll to position [1012, 0]
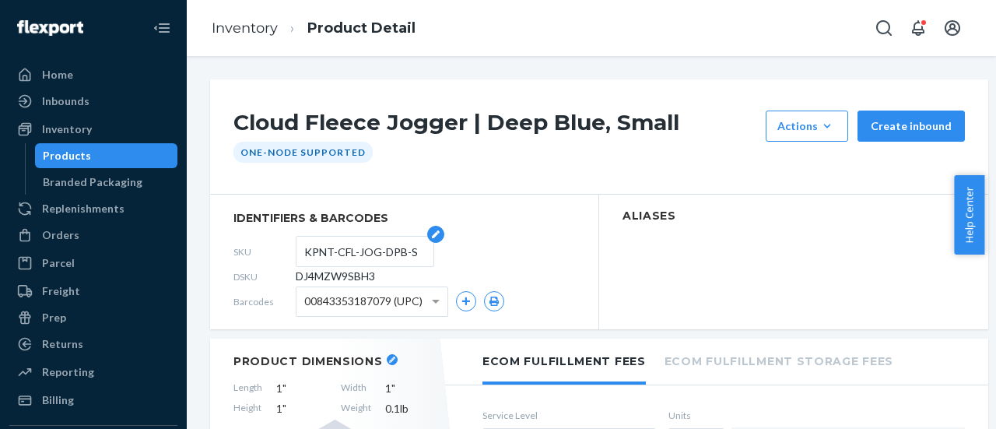
click at [342, 249] on input "KPNT-CFL-JOG-DPB-S" at bounding box center [364, 252] width 121 height 30
click at [350, 254] on input "KPNT-CFL-JOG-DPB-S" at bounding box center [364, 252] width 121 height 30
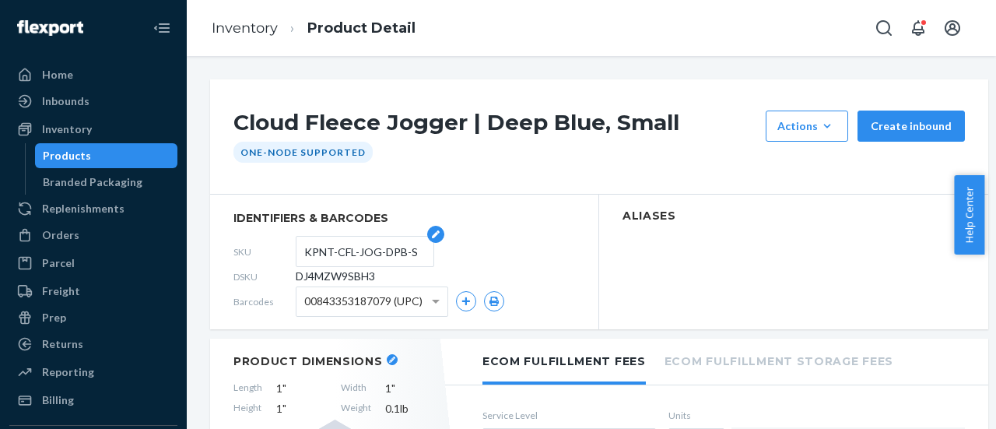
click at [350, 254] on input "KPNT-CFL-JOG-DPB-S" at bounding box center [364, 252] width 121 height 30
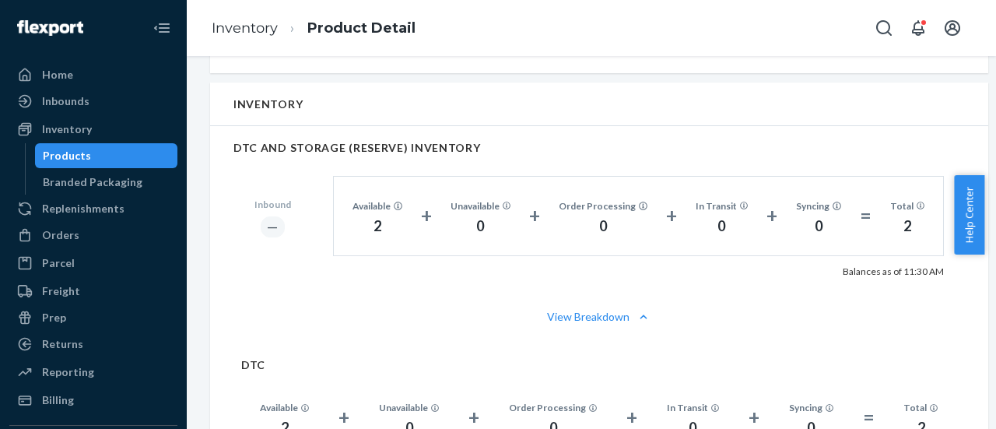
scroll to position [1012, 0]
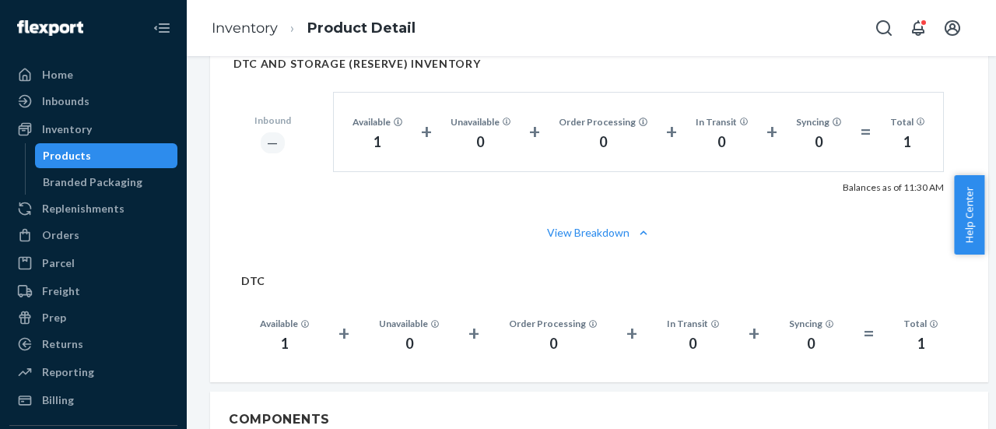
scroll to position [1012, 0]
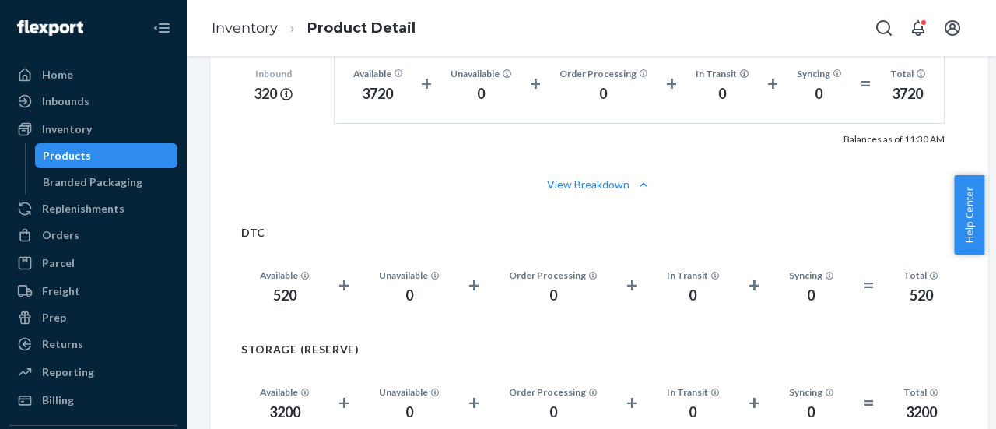
scroll to position [1012, 0]
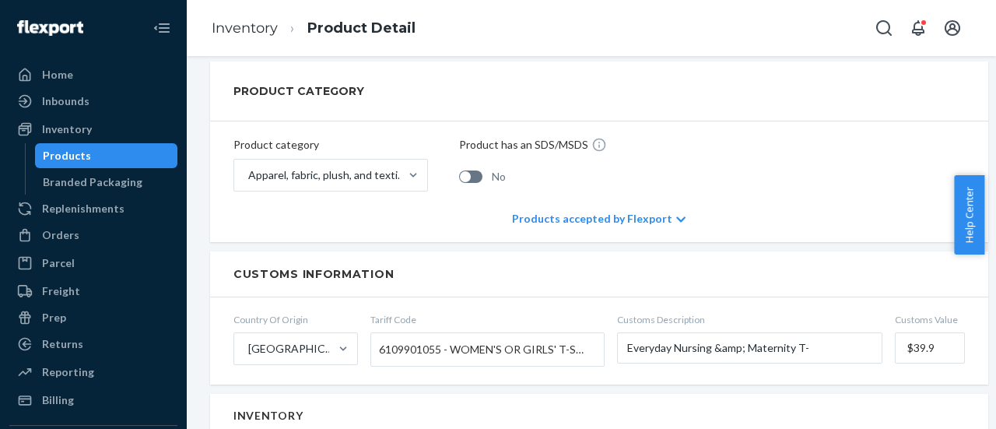
scroll to position [156, 0]
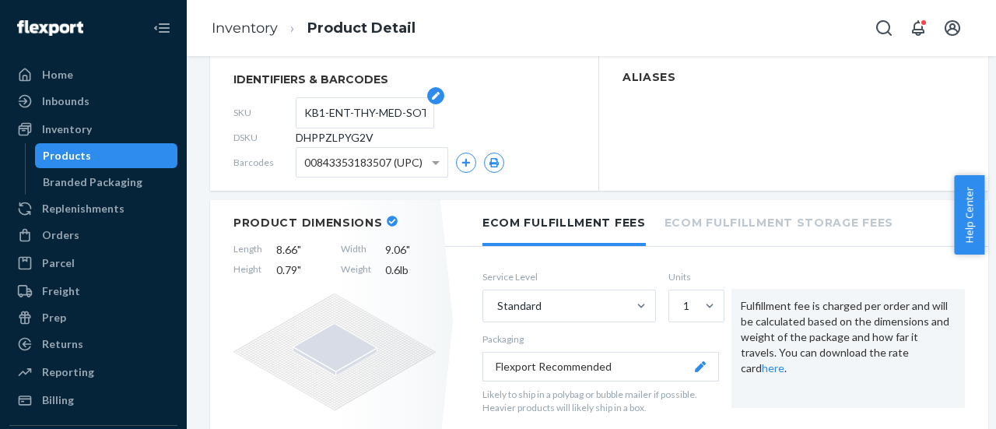
click at [328, 116] on input "KB1-ENT-THY-MED-SOT" at bounding box center [364, 113] width 121 height 30
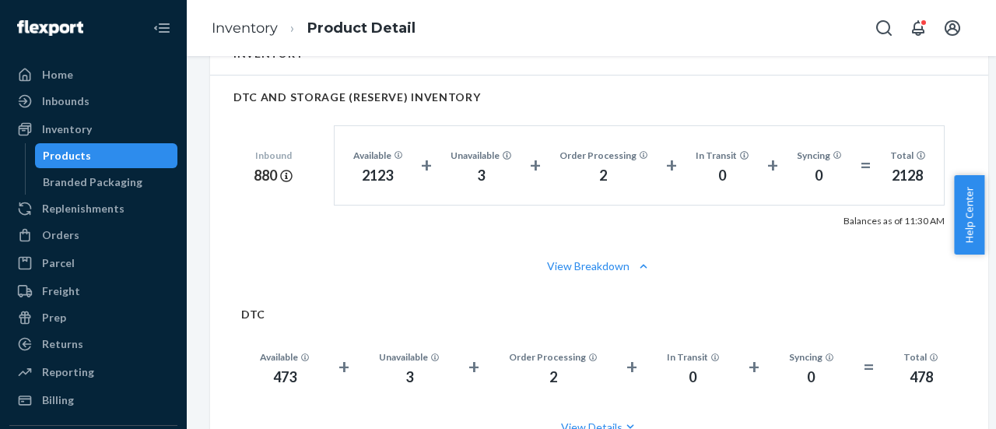
scroll to position [1012, 0]
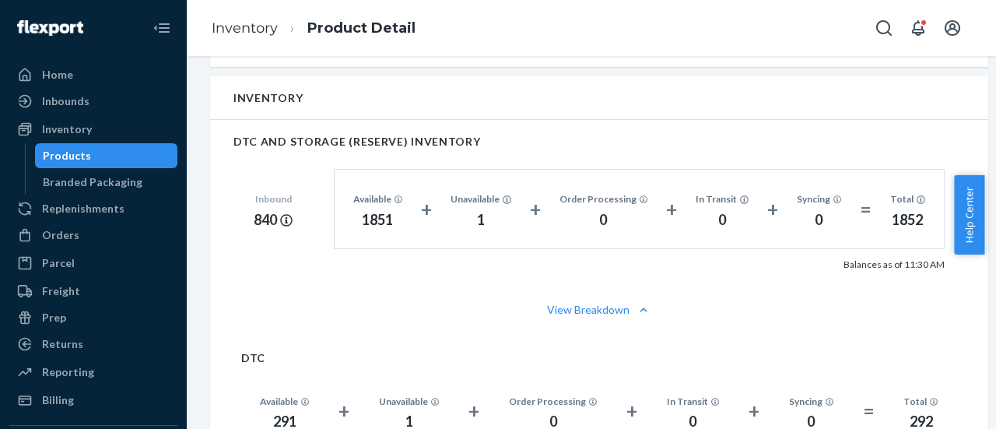
scroll to position [1012, 0]
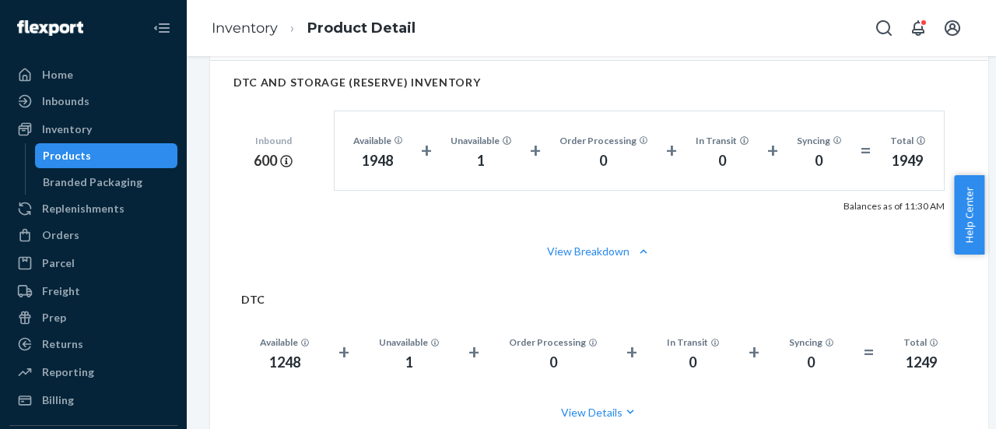
scroll to position [1012, 0]
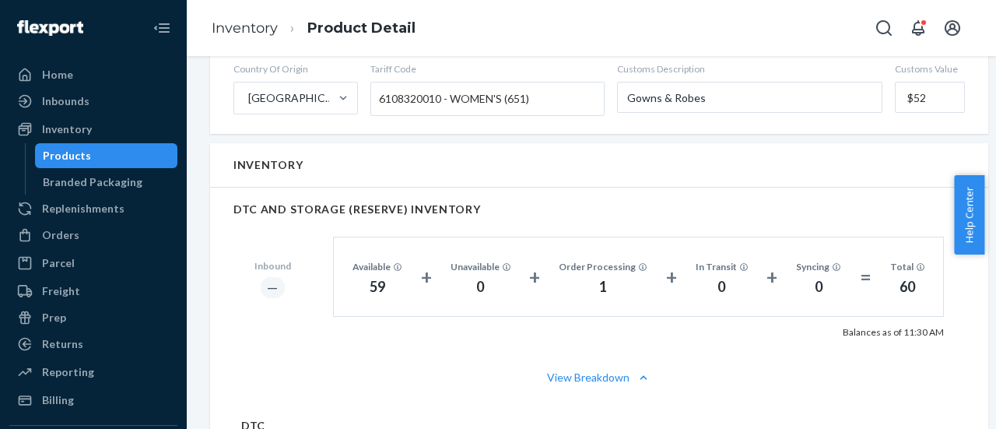
scroll to position [1012, 0]
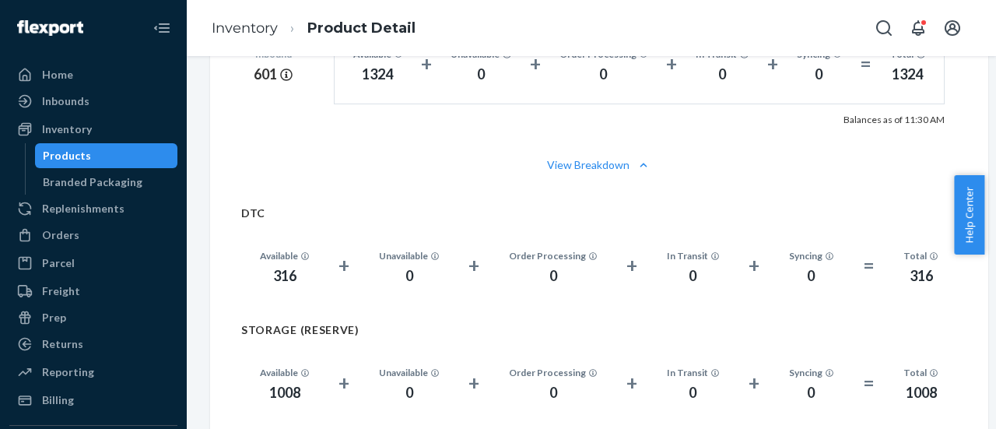
scroll to position [1012, 0]
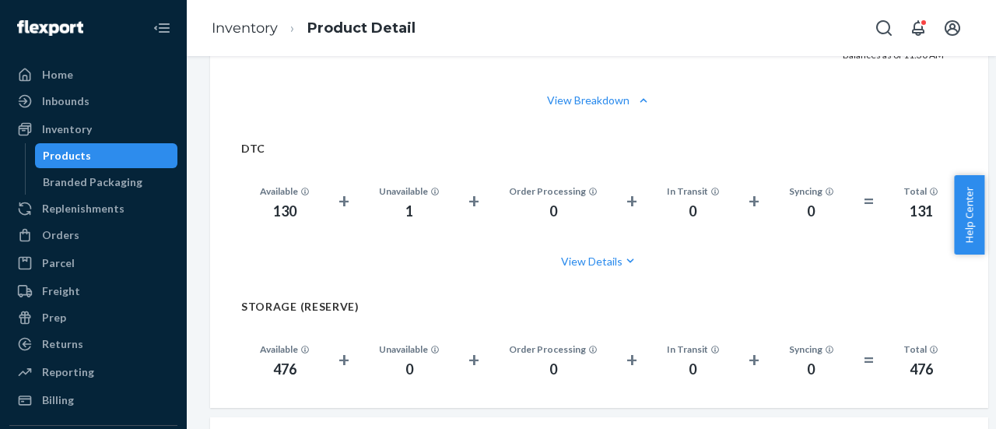
scroll to position [1090, 0]
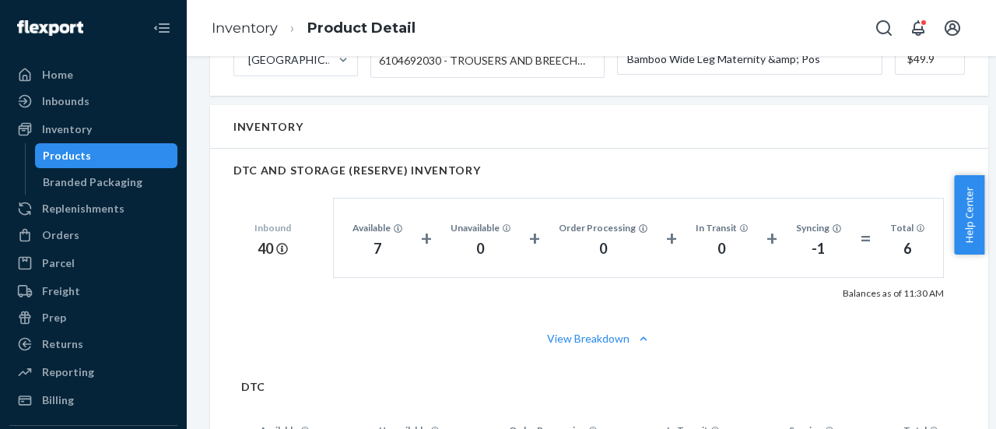
scroll to position [1012, 0]
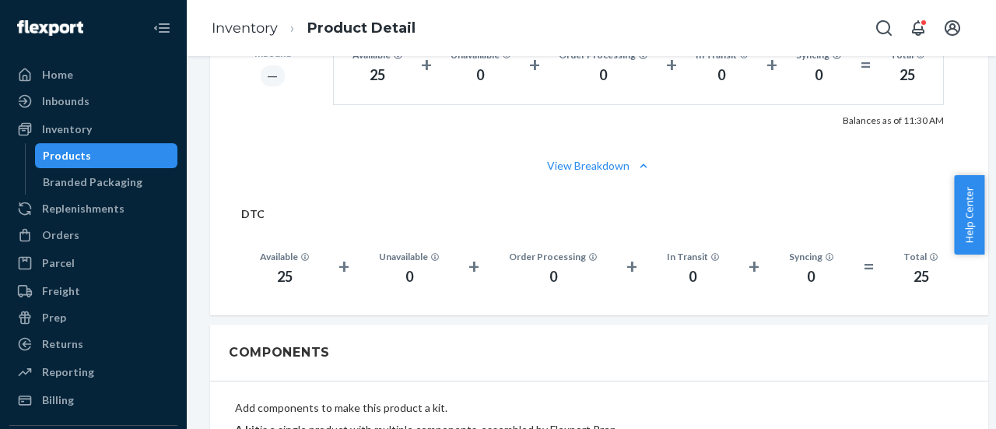
scroll to position [1012, 0]
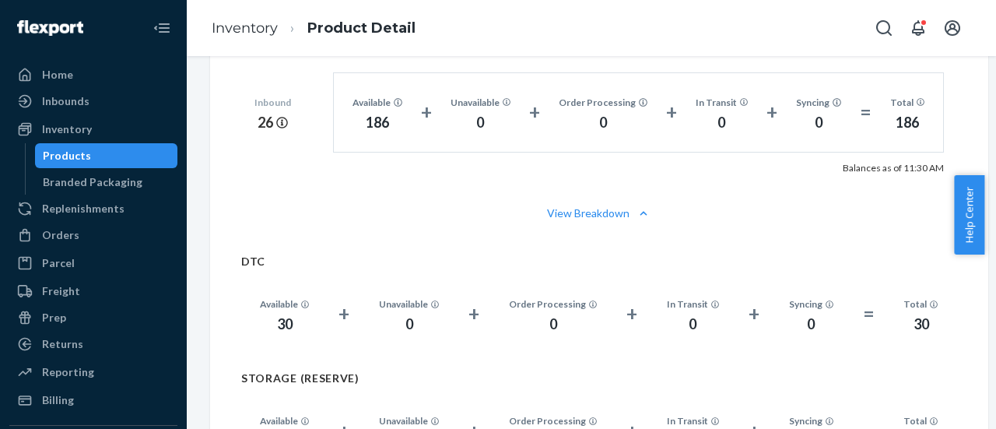
scroll to position [1012, 0]
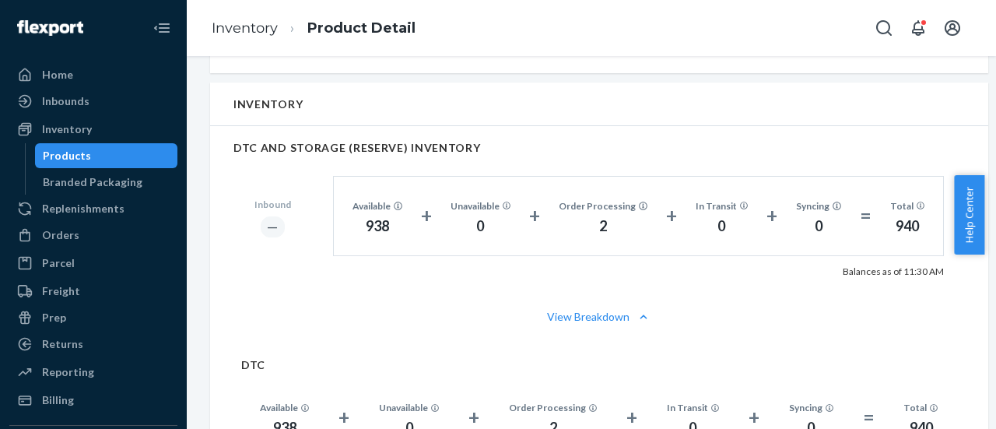
scroll to position [1012, 0]
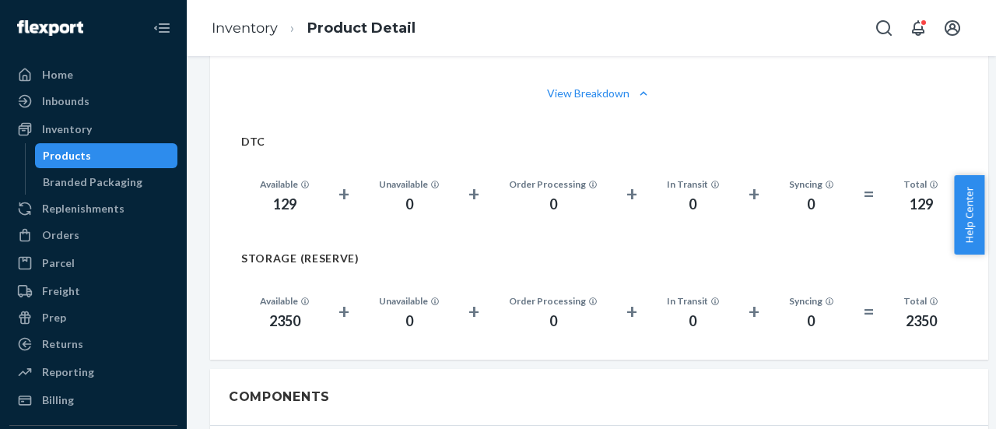
scroll to position [1090, 0]
